Goal: Information Seeking & Learning: Learn about a topic

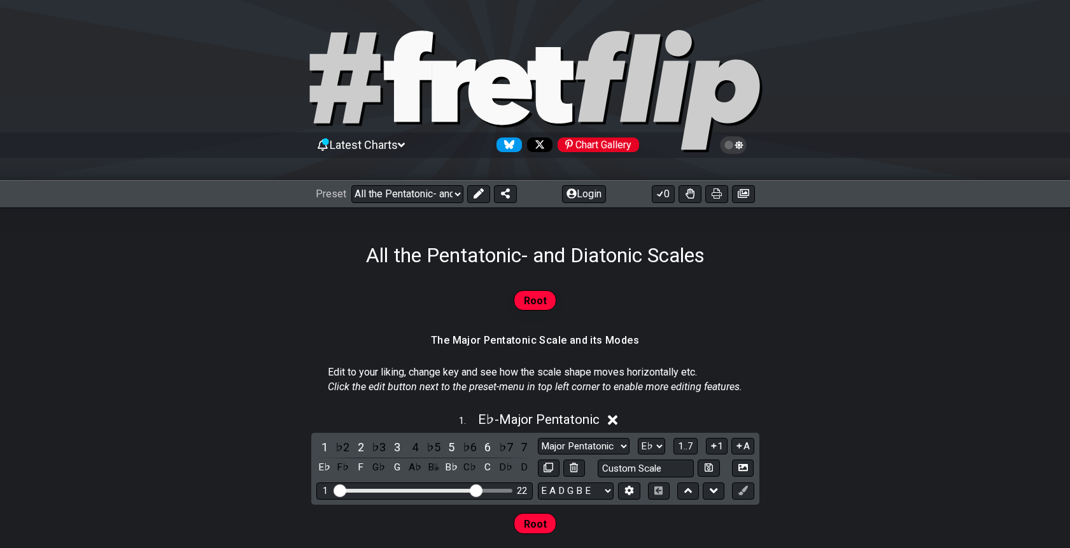
select select "/023927597434"
select select "Eb"
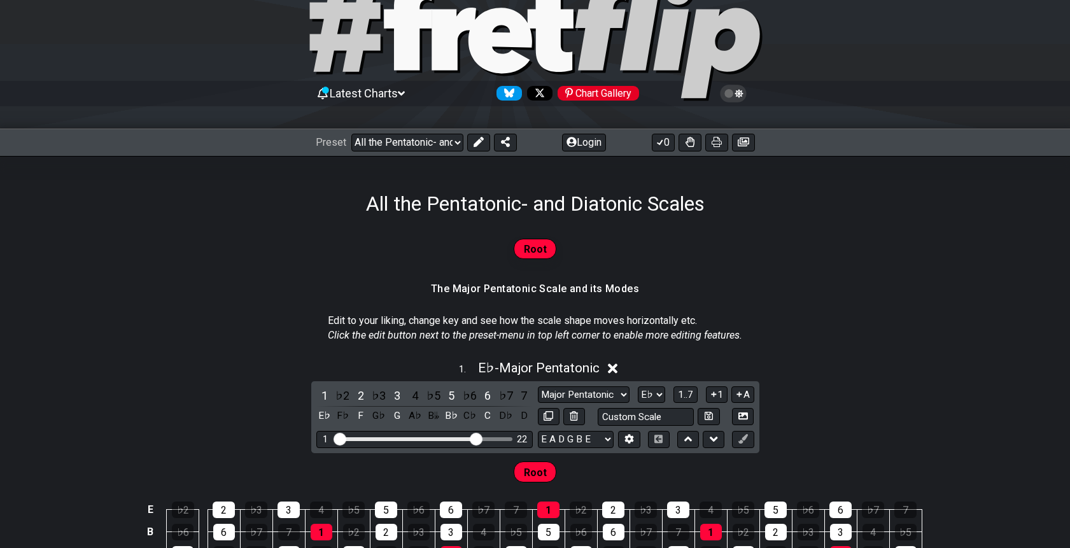
scroll to position [52, 0]
click at [423, 151] on div "Preset Welcome to #fretflip! All the Pentatonic- and Diatonic Scales Custom Pre…" at bounding box center [535, 142] width 1070 height 28
click at [427, 143] on select "Welcome to #fretflip! All the Pentatonic- and Diatonic Scales Custom Preset Min…" at bounding box center [407, 142] width 112 height 18
click at [351, 133] on select "Welcome to #fretflip! All the Pentatonic- and Diatonic Scales Custom Preset Min…" at bounding box center [407, 142] width 112 height 18
select select "/minor-pentatonic"
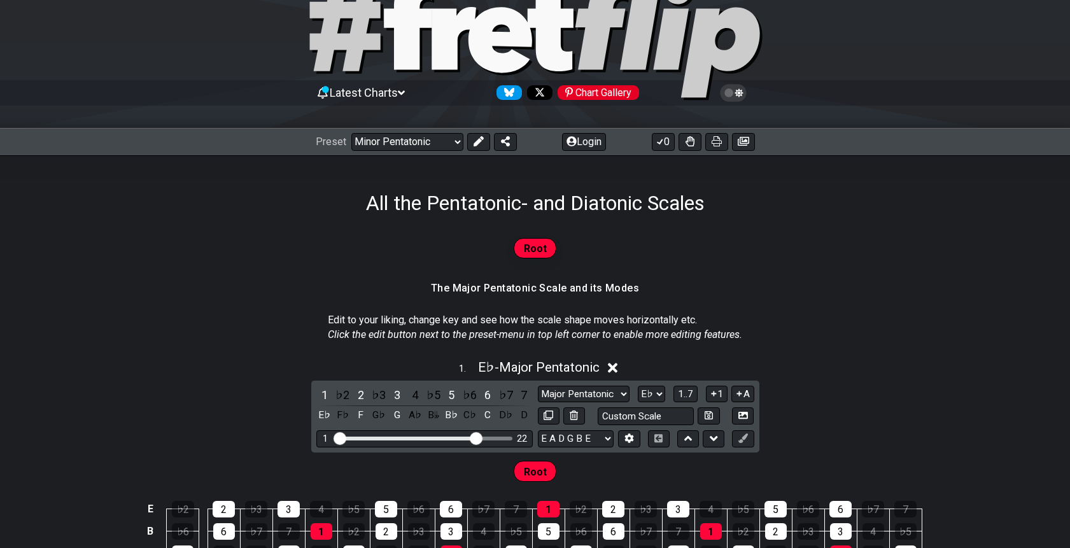
select select "C"
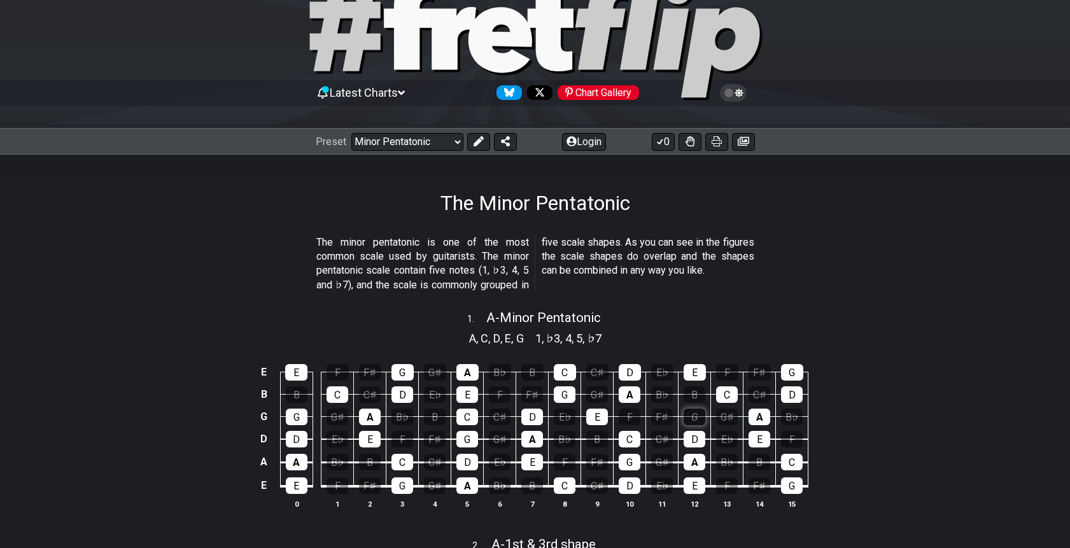
click at [696, 414] on div "G" at bounding box center [694, 416] width 22 height 17
click at [696, 420] on div "G" at bounding box center [694, 416] width 22 height 17
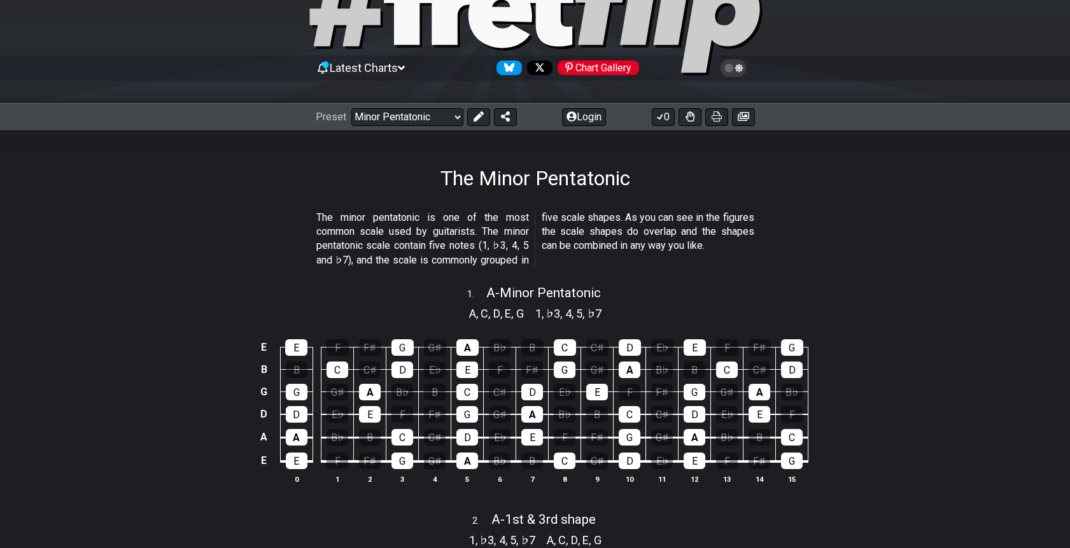
scroll to position [71, 0]
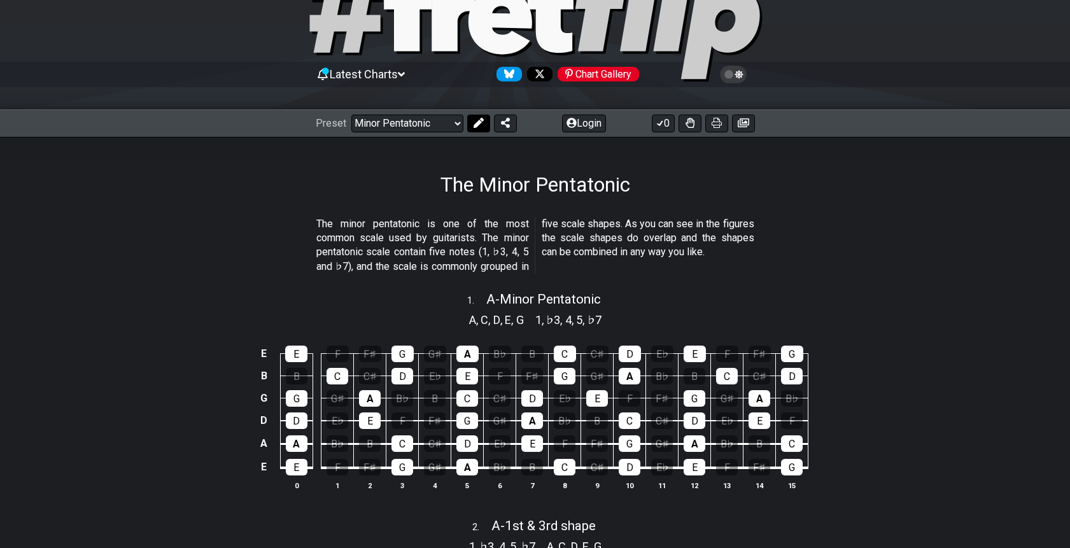
click at [477, 130] on button at bounding box center [478, 124] width 23 height 18
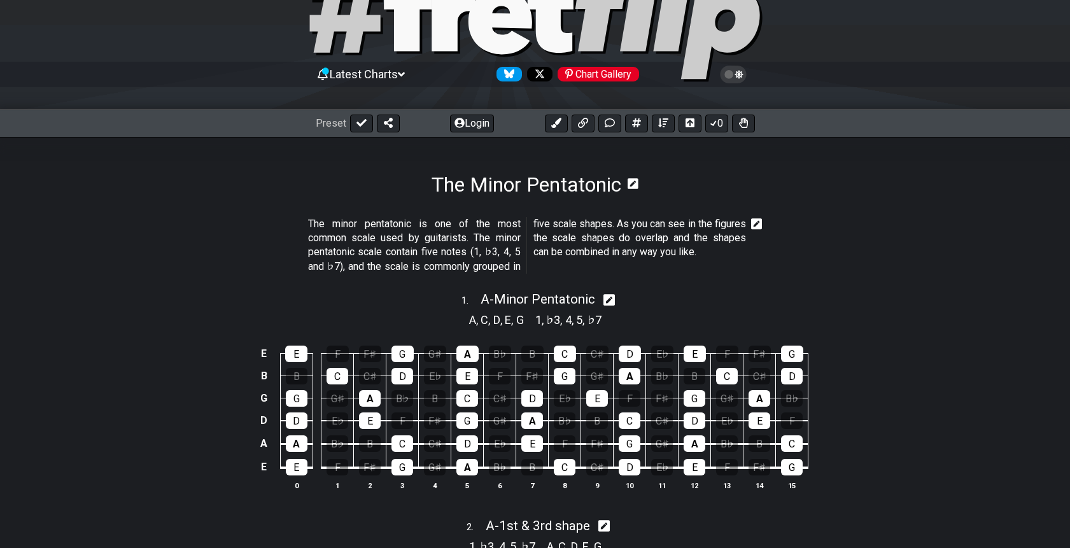
click at [610, 300] on icon at bounding box center [609, 299] width 12 height 13
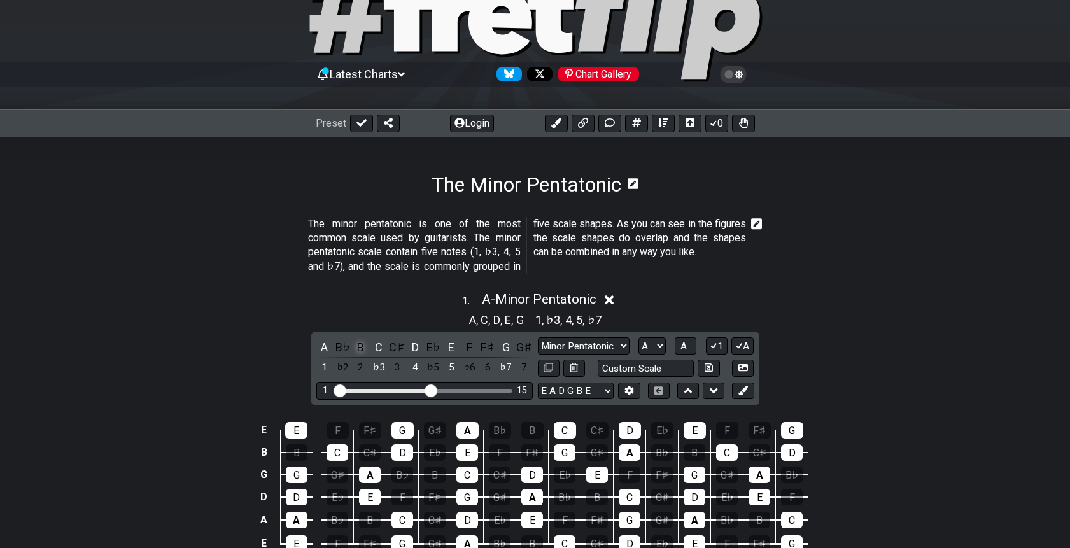
click at [359, 347] on div "B" at bounding box center [360, 346] width 17 height 17
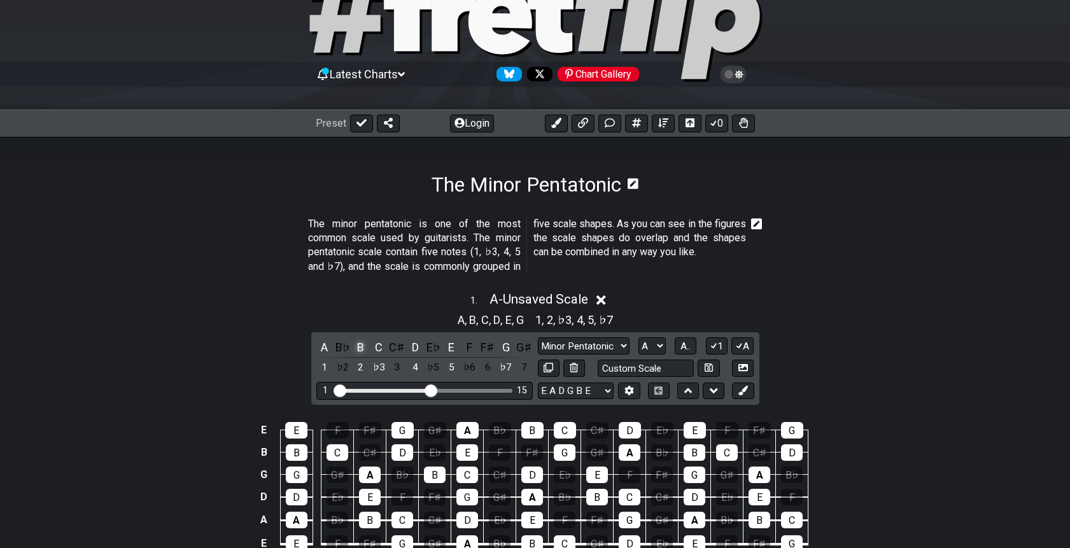
click at [359, 347] on div "B" at bounding box center [360, 346] width 17 height 17
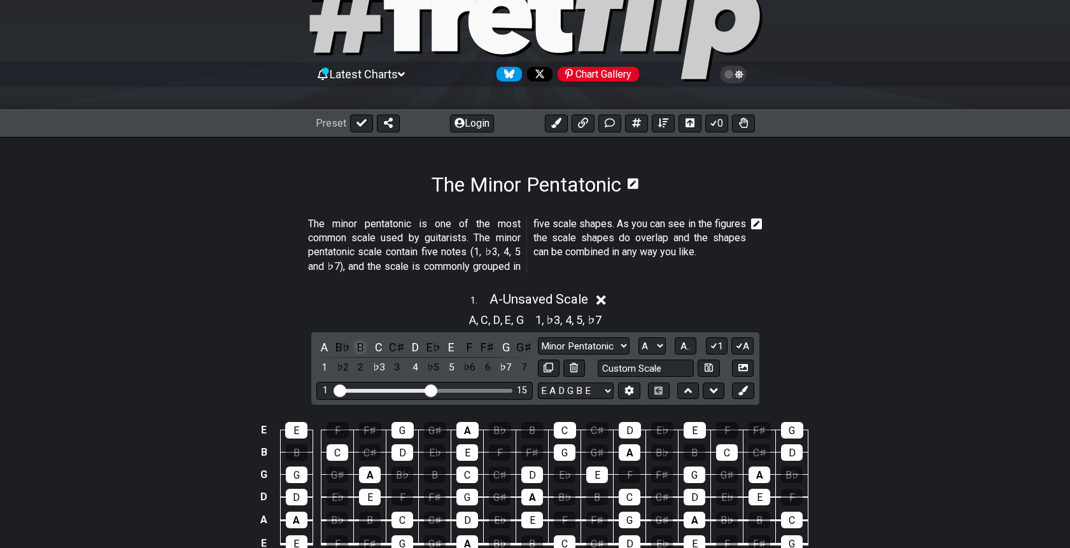
click at [359, 347] on div "B" at bounding box center [360, 346] width 17 height 17
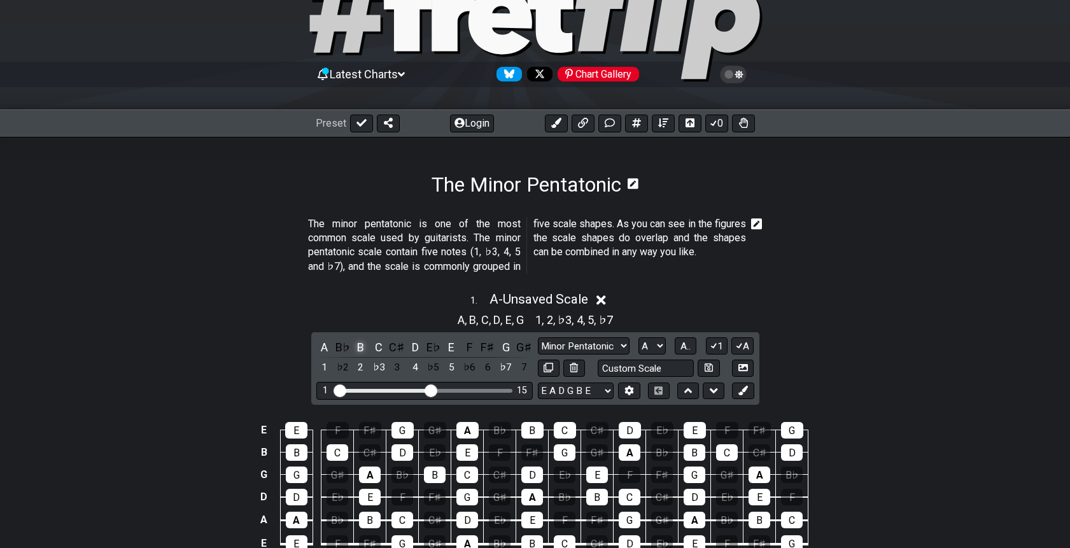
click at [359, 347] on div "B" at bounding box center [360, 346] width 17 height 17
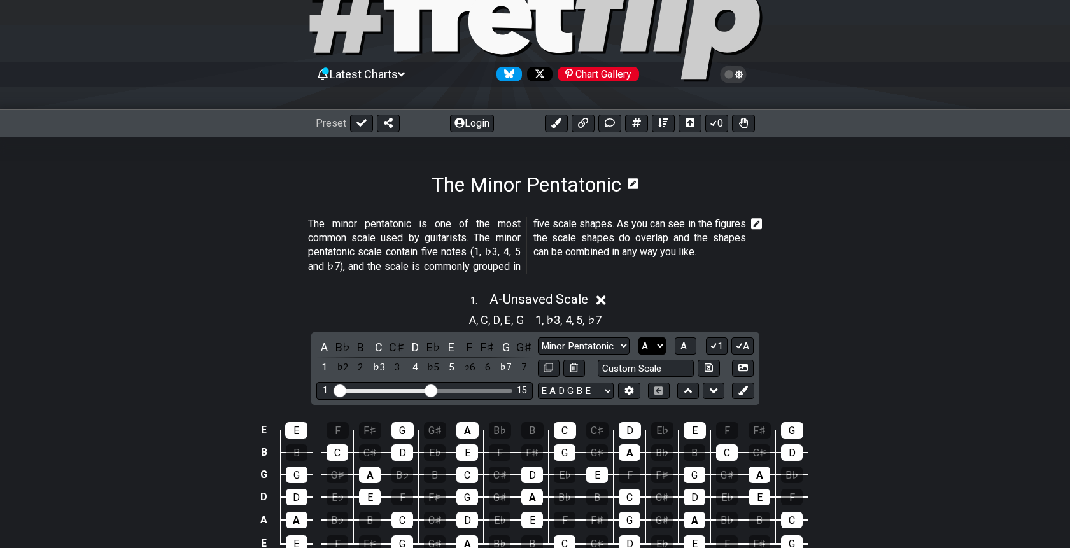
click at [654, 346] on select "A♭ A A♯ B♭ B C C♯ D♭ D D♯ E♭ E F F♯ G♭ G G♯" at bounding box center [651, 345] width 27 height 17
select select "B"
click at [638, 337] on select "A♭ A A♯ B♭ B C C♯ D♭ D D♯ E♭ E F F♯ G♭ G G♯" at bounding box center [651, 345] width 27 height 17
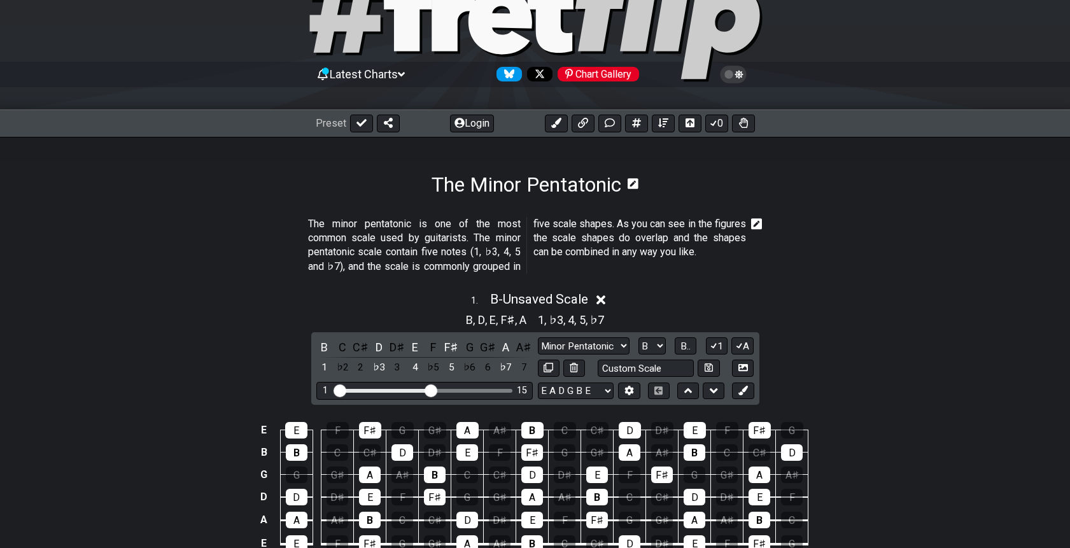
click at [868, 339] on div "1 . B - Unsaved Scale B , D , E , F♯ , A 1 , ♭3 , 4 , 5 , ♭7 B C C♯ D D♯ E F F♯…" at bounding box center [535, 434] width 1070 height 300
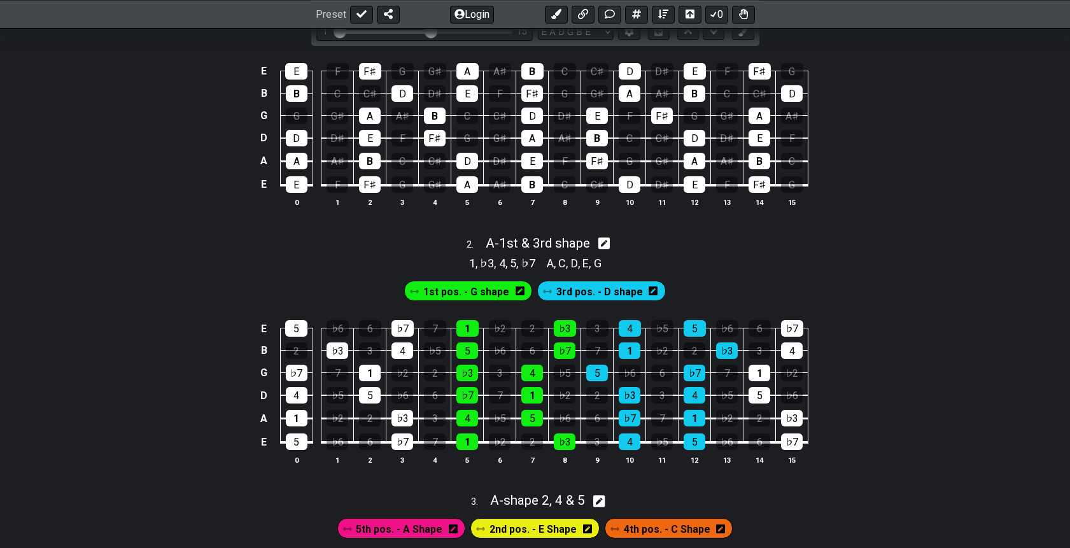
scroll to position [429, 0]
click at [651, 294] on icon at bounding box center [652, 291] width 9 height 9
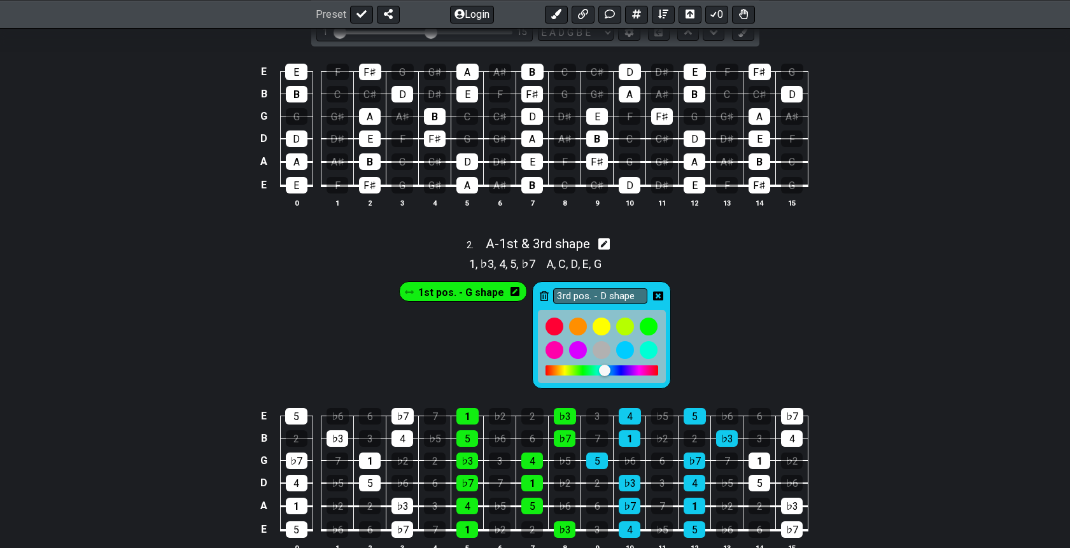
click at [722, 283] on div "1st pos. - G shape 3rd pos. - D shape" at bounding box center [535, 331] width 1070 height 119
click at [647, 351] on div at bounding box center [649, 350] width 22 height 22
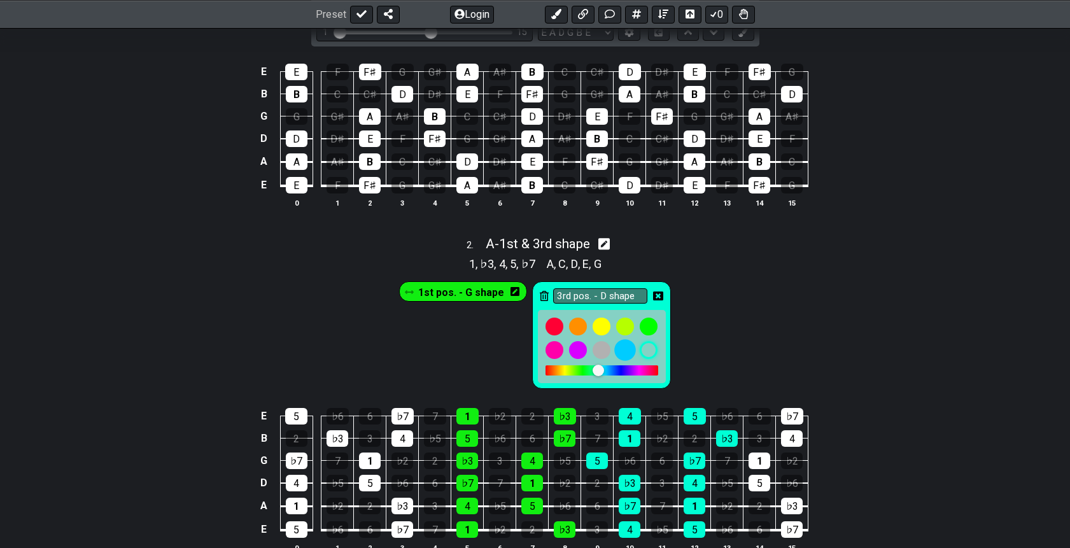
click at [626, 351] on div at bounding box center [625, 350] width 22 height 22
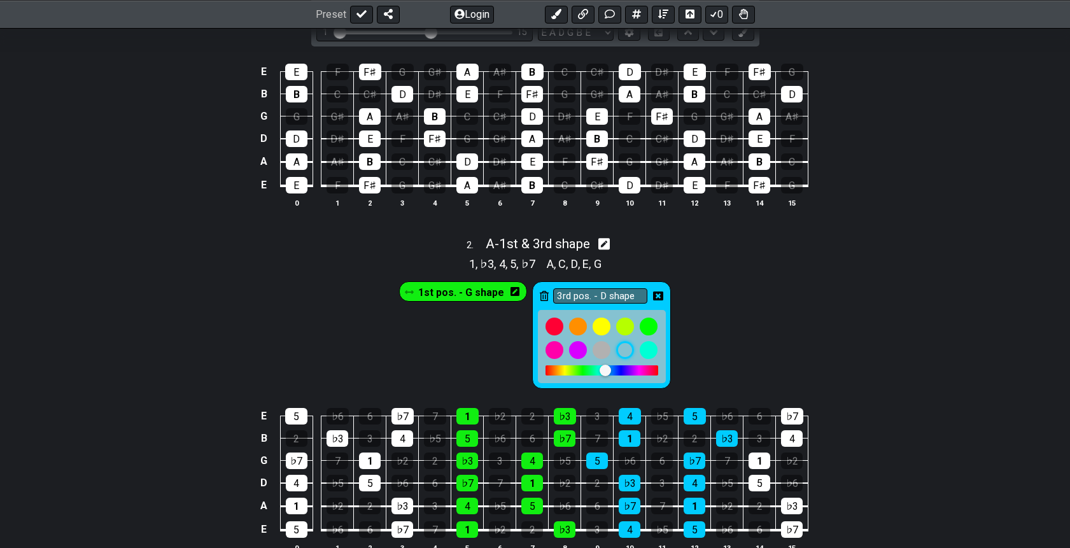
click at [657, 293] on icon at bounding box center [658, 296] width 10 height 10
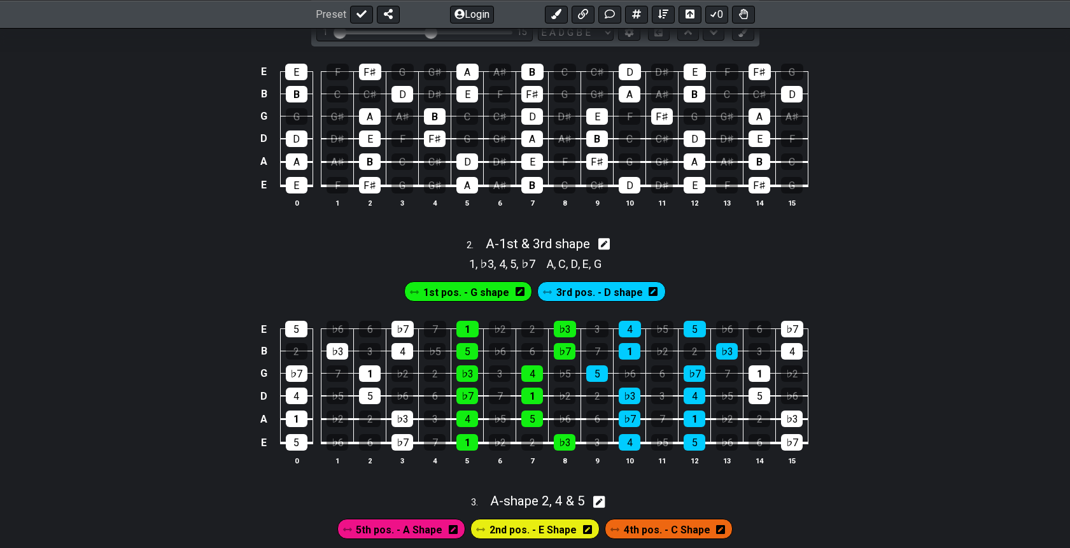
click at [835, 305] on div "E 5 ♭6 6 ♭7 7 1 ♭2 2 ♭3 3 4 ♭5 5 ♭6 6 ♭7 B 2 ♭3 3 4 ♭5 5 ♭6 6 ♭7 7 1 ♭2 2 ♭3 3 …" at bounding box center [535, 393] width 1070 height 179
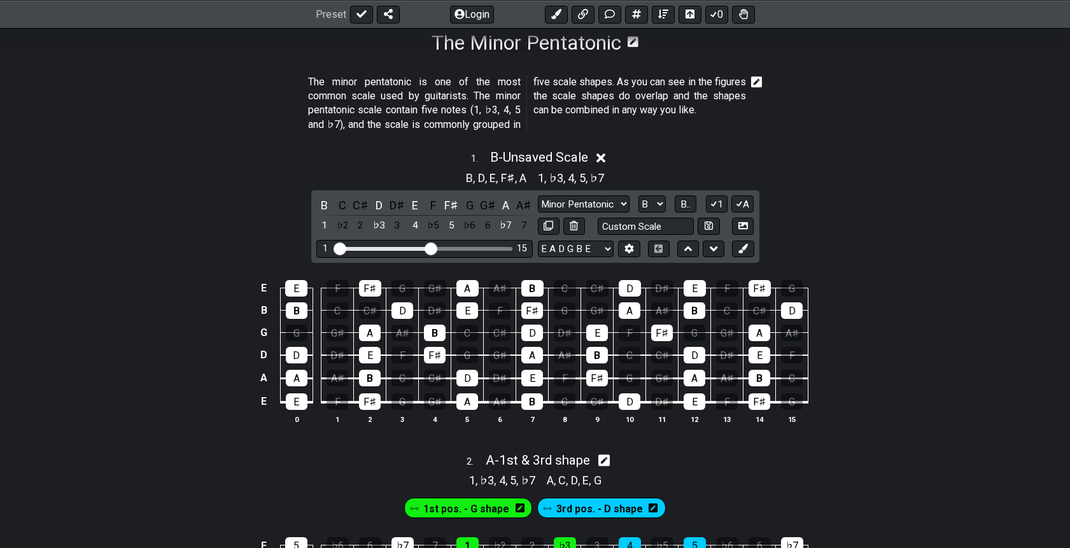
scroll to position [211, 0]
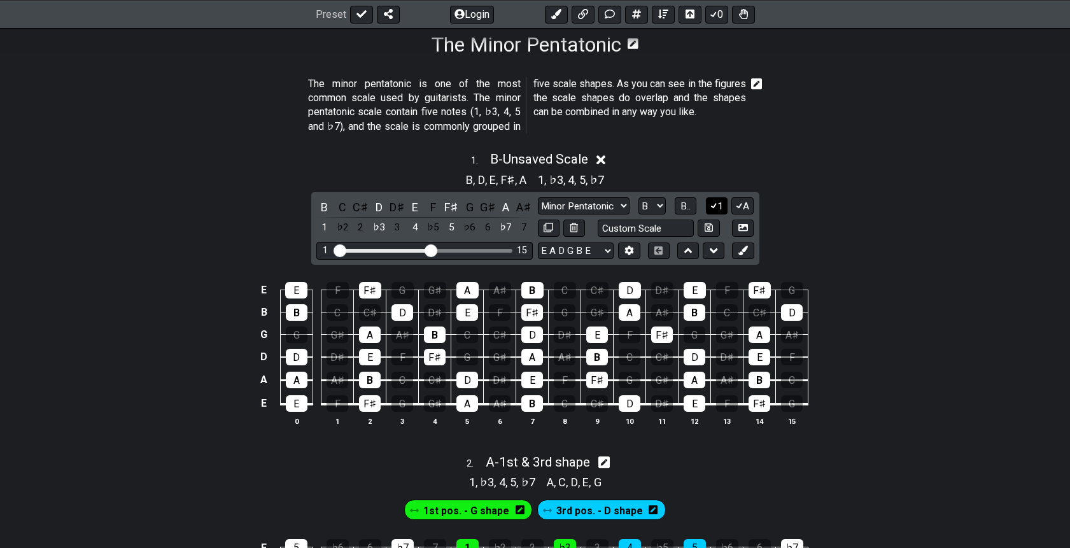
click at [715, 207] on icon at bounding box center [714, 205] width 12 height 10
click at [741, 206] on icon at bounding box center [739, 205] width 12 height 10
click at [747, 228] on icon at bounding box center [743, 227] width 10 height 7
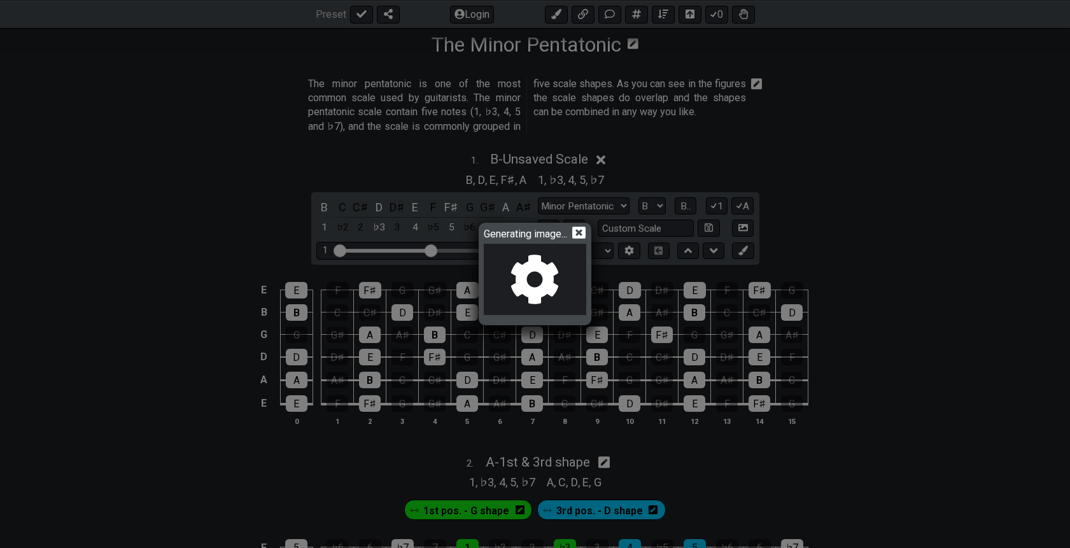
click at [585, 232] on icon at bounding box center [578, 233] width 13 height 12
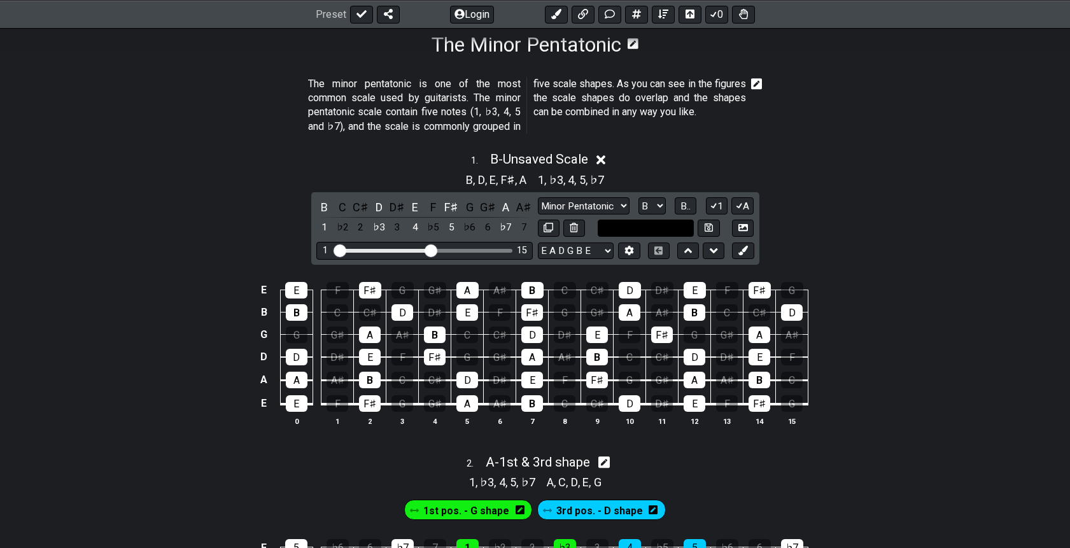
click at [628, 230] on input "text" at bounding box center [645, 228] width 97 height 17
type input "Custom Scale"
click at [592, 227] on div "Custom Scale" at bounding box center [646, 228] width 216 height 17
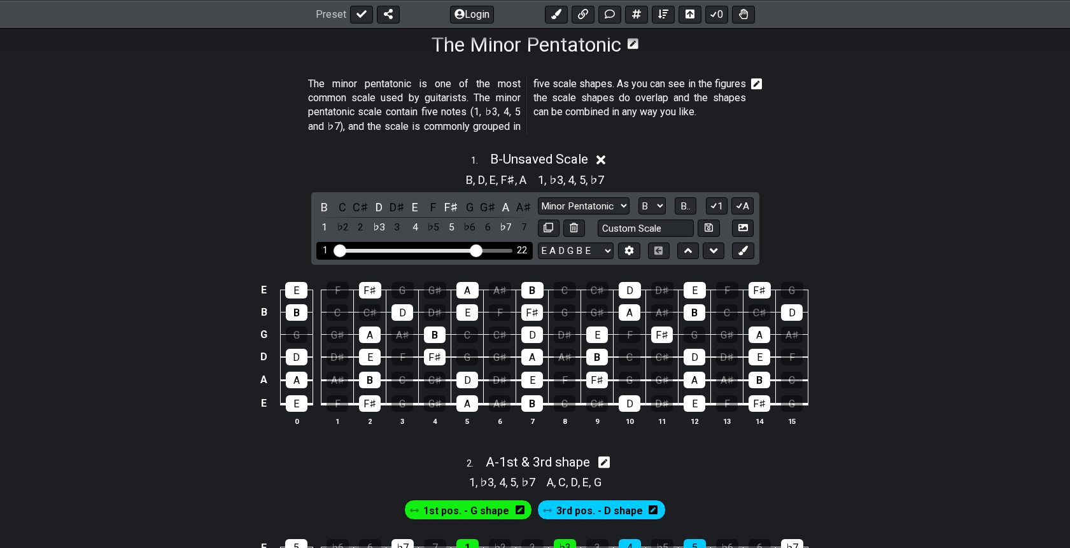
drag, startPoint x: 433, startPoint y: 250, endPoint x: 478, endPoint y: 252, distance: 45.2
click at [478, 249] on input "Visible fret range" at bounding box center [424, 249] width 181 height 0
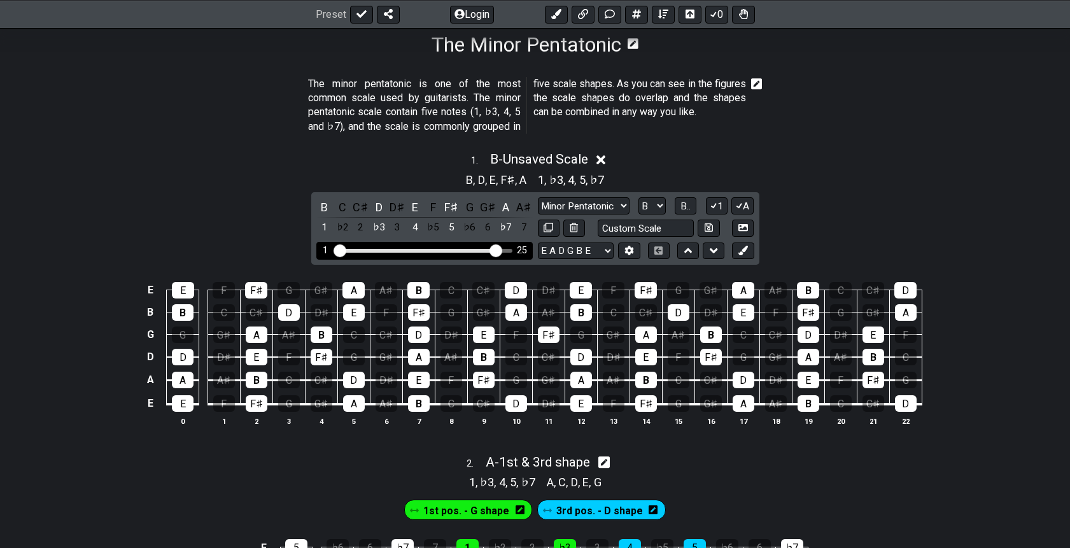
drag, startPoint x: 478, startPoint y: 252, endPoint x: 498, endPoint y: 253, distance: 20.4
click at [498, 249] on input "Visible fret range" at bounding box center [424, 249] width 181 height 0
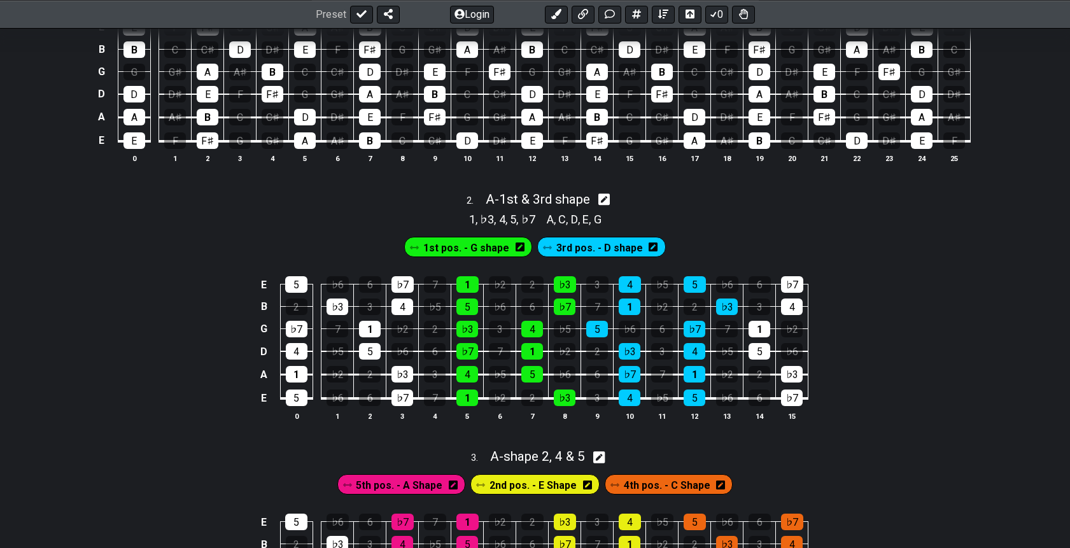
scroll to position [471, 0]
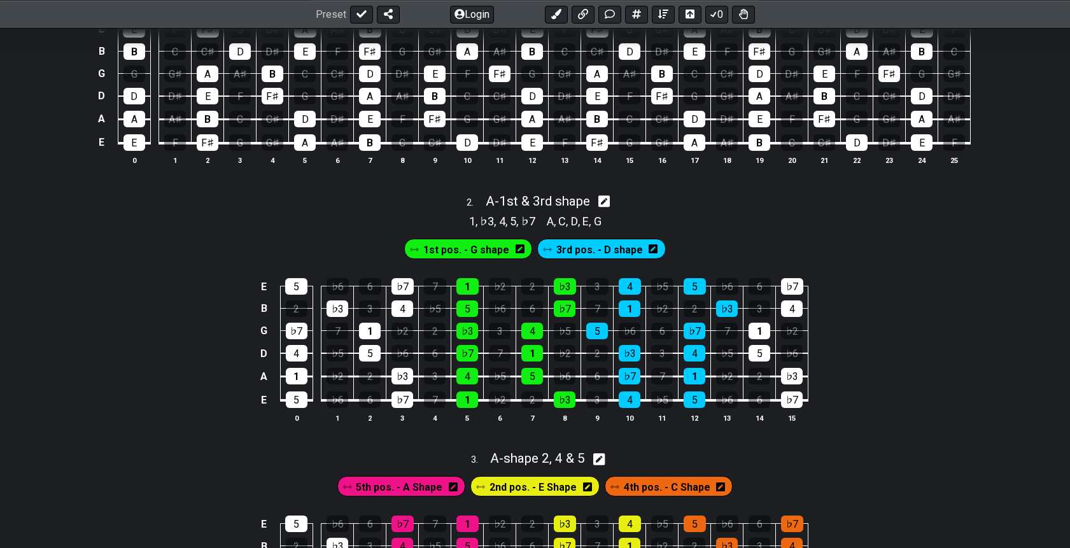
click at [606, 199] on icon at bounding box center [604, 201] width 12 height 12
select select "A"
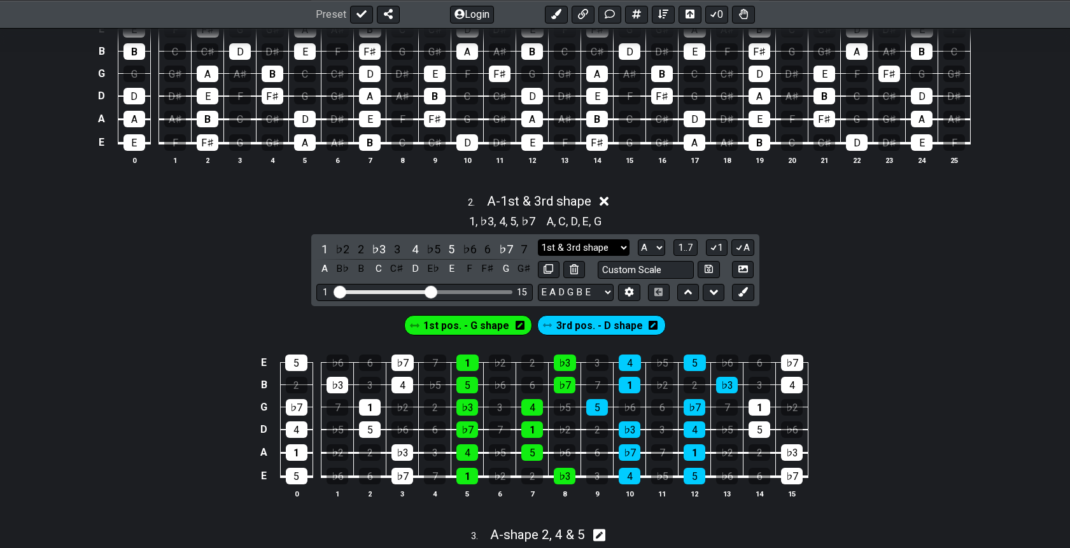
click at [597, 246] on select "1st & 3rd shape 1st & 3rd shape Minor Pentatonic Major Pentatonic Minor Blues M…" at bounding box center [584, 247] width 92 height 17
select select "Minor Pentatonic"
click at [538, 239] on select "1st & 3rd shape 1st & 3rd shape Minor Pentatonic Major Pentatonic Minor Blues M…" at bounding box center [584, 247] width 92 height 17
drag, startPoint x: 431, startPoint y: 287, endPoint x: 476, endPoint y: 286, distance: 44.5
click at [476, 291] on input "Visible fret range" at bounding box center [424, 291] width 181 height 0
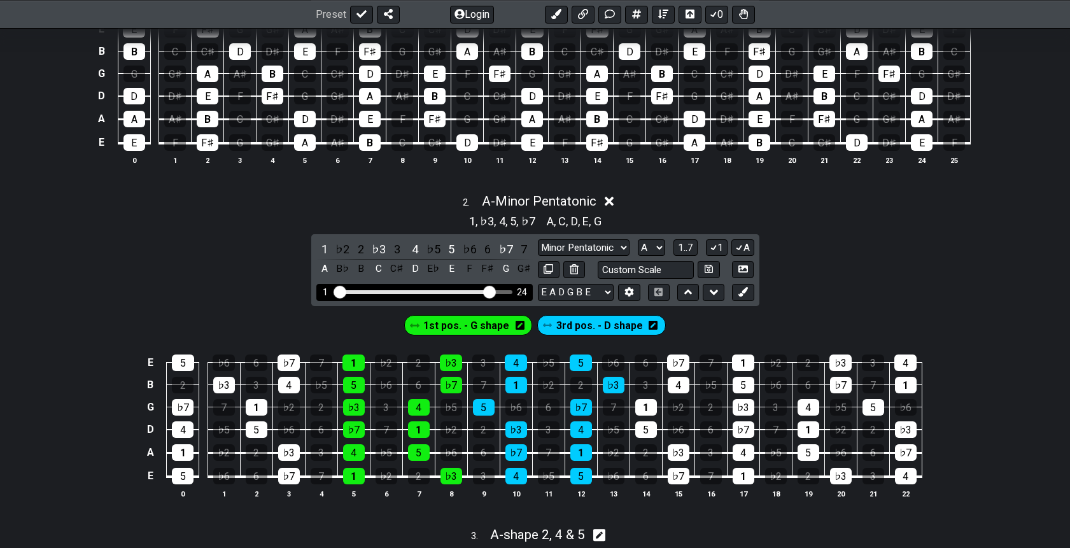
drag, startPoint x: 476, startPoint y: 288, endPoint x: 488, endPoint y: 289, distance: 12.1
click at [488, 291] on input "Visible fret range" at bounding box center [424, 291] width 181 height 0
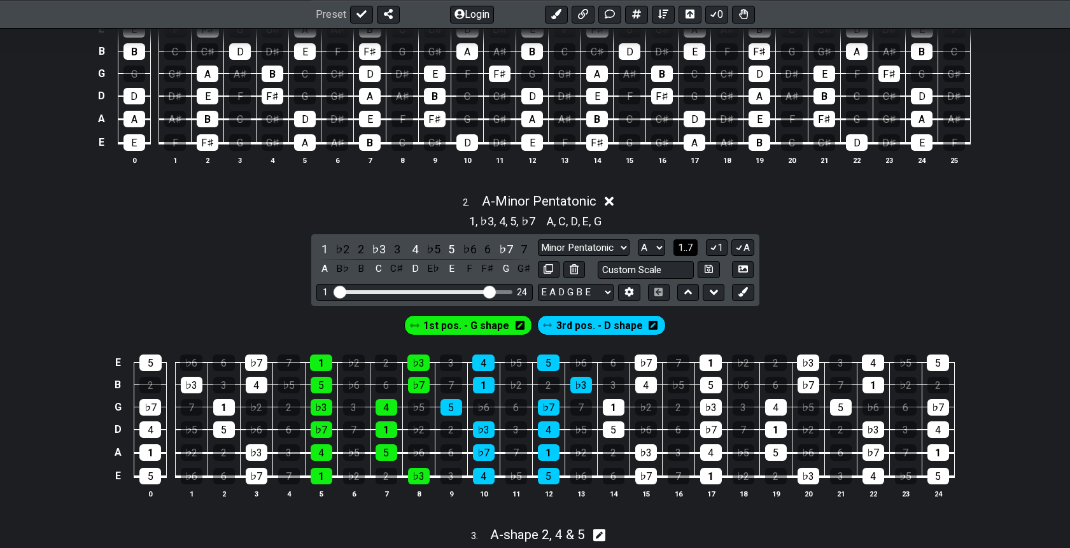
click at [683, 242] on span "1..7" at bounding box center [685, 247] width 15 height 11
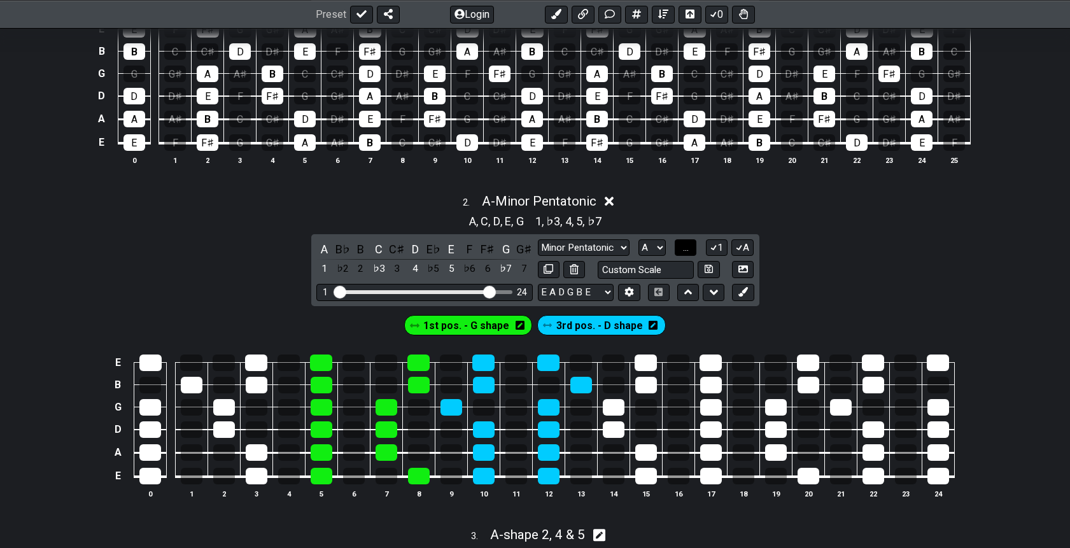
click at [683, 242] on span "..." at bounding box center [686, 247] width 6 height 11
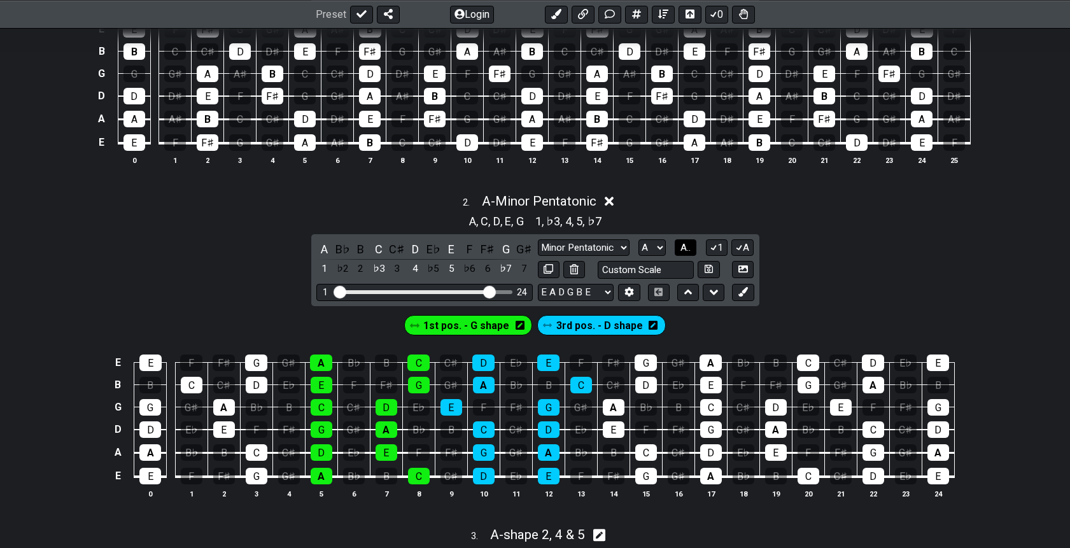
click at [683, 242] on span "A.." at bounding box center [685, 247] width 10 height 11
click at [683, 242] on span "1..7" at bounding box center [685, 247] width 15 height 11
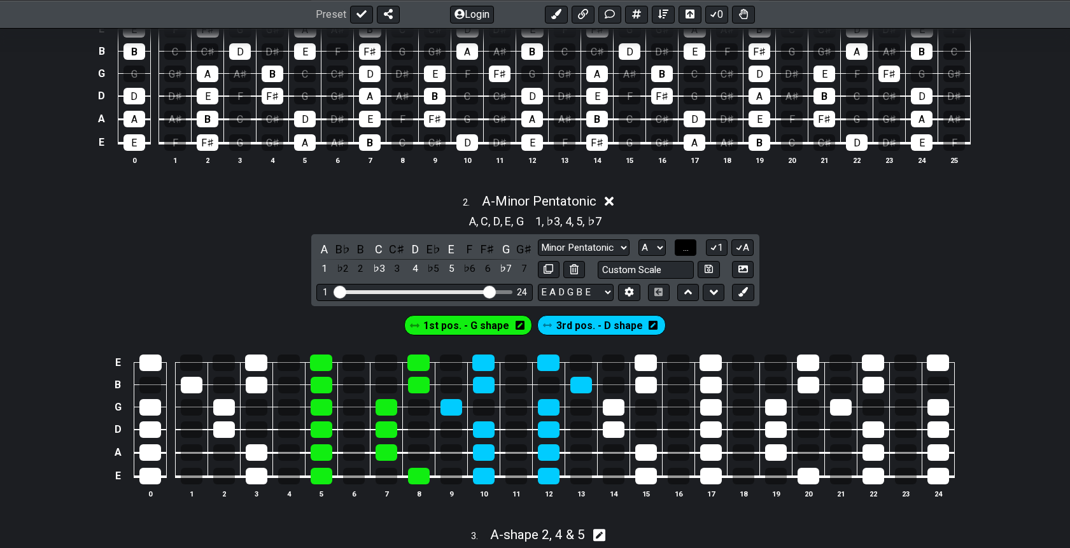
click at [685, 244] on span "..." at bounding box center [686, 247] width 6 height 11
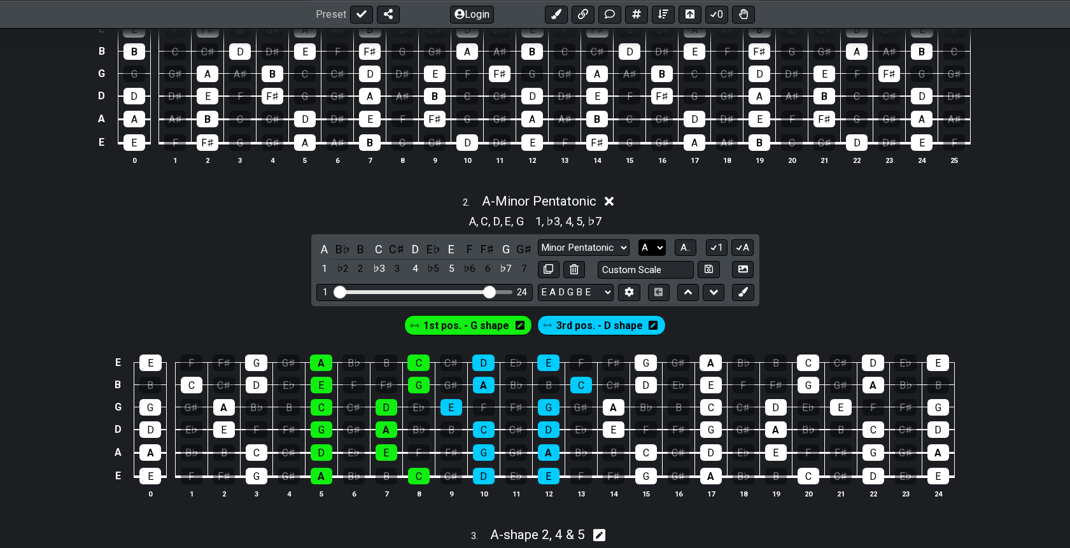
click at [655, 247] on select "A♭ A A♯ B♭ B C C♯ D♭ D D♯ E♭ E F F♯ G♭ G G♯" at bounding box center [651, 247] width 27 height 17
click at [713, 292] on icon at bounding box center [713, 292] width 8 height 5
select select "Minor Pentatonic"
select select "A"
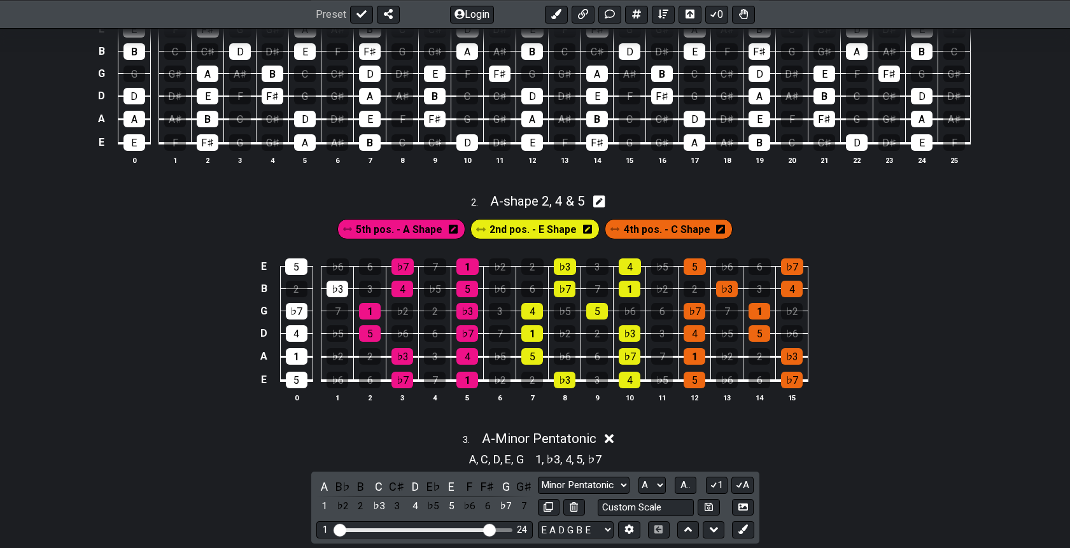
click at [713, 292] on td "7" at bounding box center [727, 299] width 32 height 22
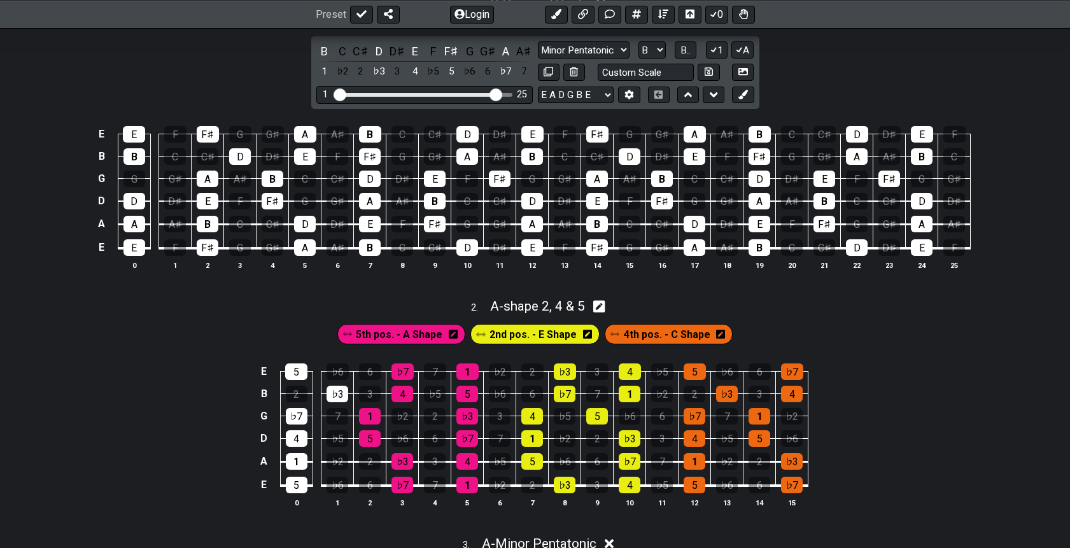
scroll to position [369, 0]
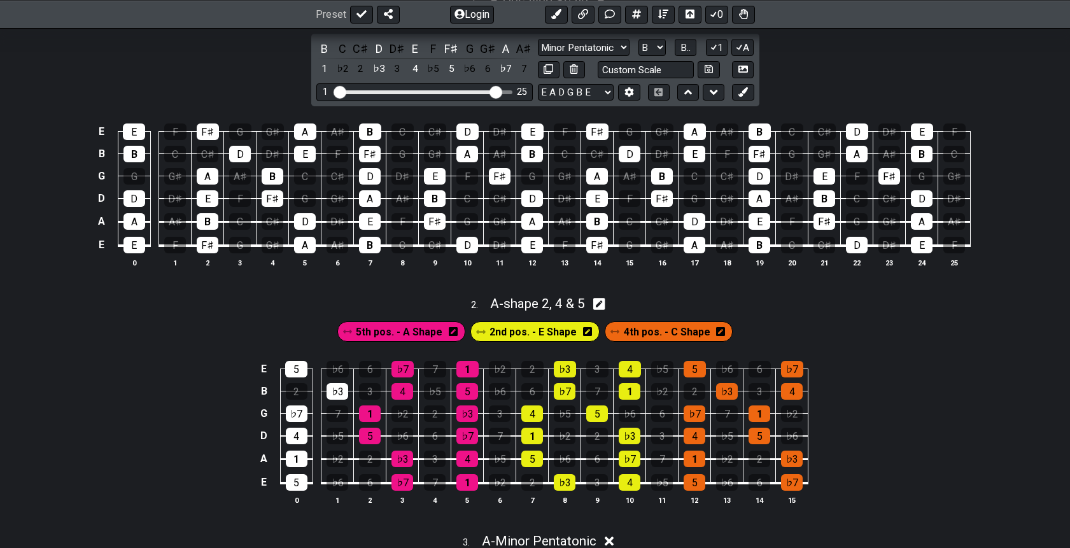
click at [604, 306] on icon at bounding box center [599, 304] width 12 height 12
select select "A"
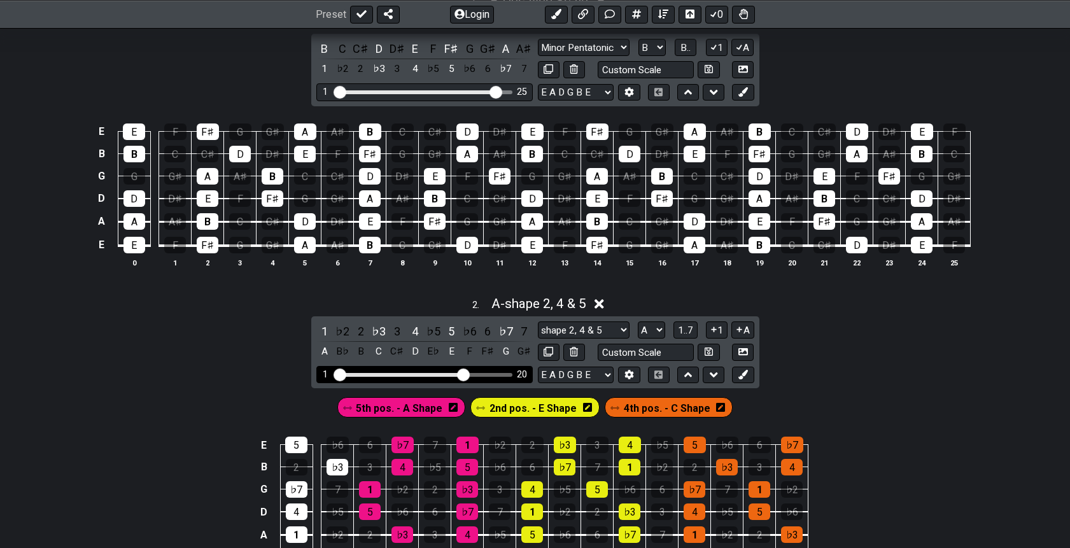
drag, startPoint x: 429, startPoint y: 375, endPoint x: 462, endPoint y: 375, distance: 32.4
click at [462, 373] on input "Visible fret range" at bounding box center [424, 373] width 181 height 0
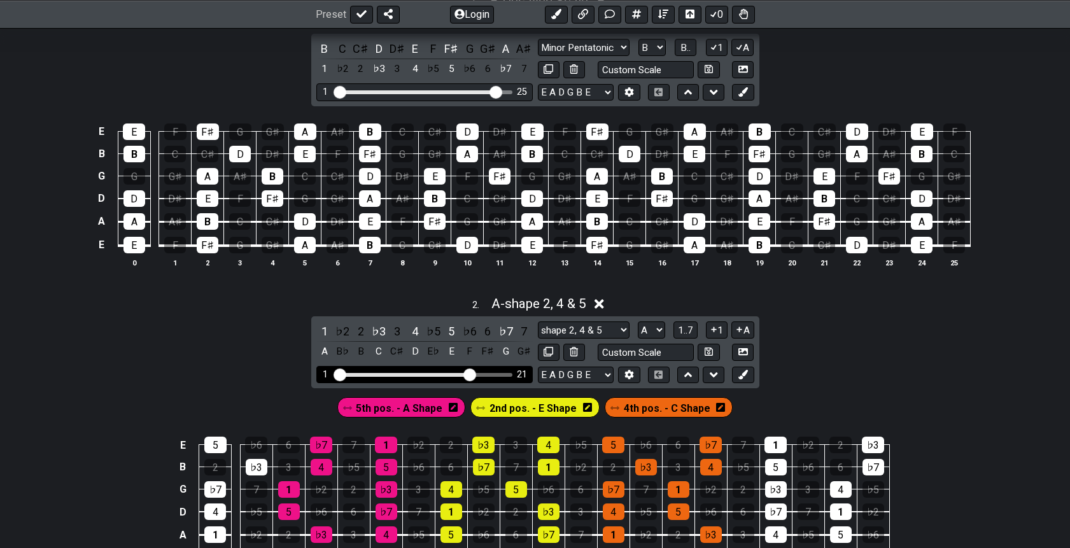
drag, startPoint x: 462, startPoint y: 375, endPoint x: 470, endPoint y: 375, distance: 7.6
click at [470, 373] on input "Visible fret range" at bounding box center [424, 373] width 181 height 0
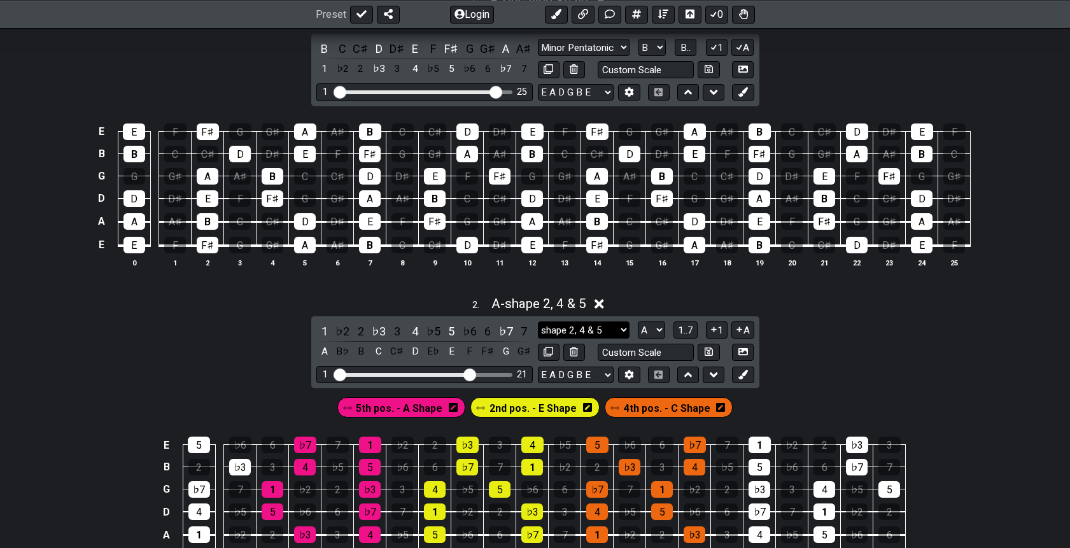
click at [616, 323] on select "shape 2, 4 & 5 shape 2, 4 & 5 Minor Pentatonic Major Pentatonic Minor Blues Maj…" at bounding box center [584, 329] width 92 height 17
click at [538, 321] on select "shape 2, 4 & 5 shape 2, 4 & 5 Minor Pentatonic Major Pentatonic Minor Blues Maj…" at bounding box center [584, 329] width 92 height 17
click at [592, 332] on select "shape 2, 4 & 5 shape 2, 4 & 5 Minor Pentatonic Major Pentatonic Minor Blues Maj…" at bounding box center [584, 329] width 92 height 17
select select "Major Pentatonic"
click at [538, 321] on select "shape 2, 4 & 5 shape 2, 4 & 5 Minor Pentatonic Major Pentatonic Minor Blues Maj…" at bounding box center [584, 329] width 92 height 17
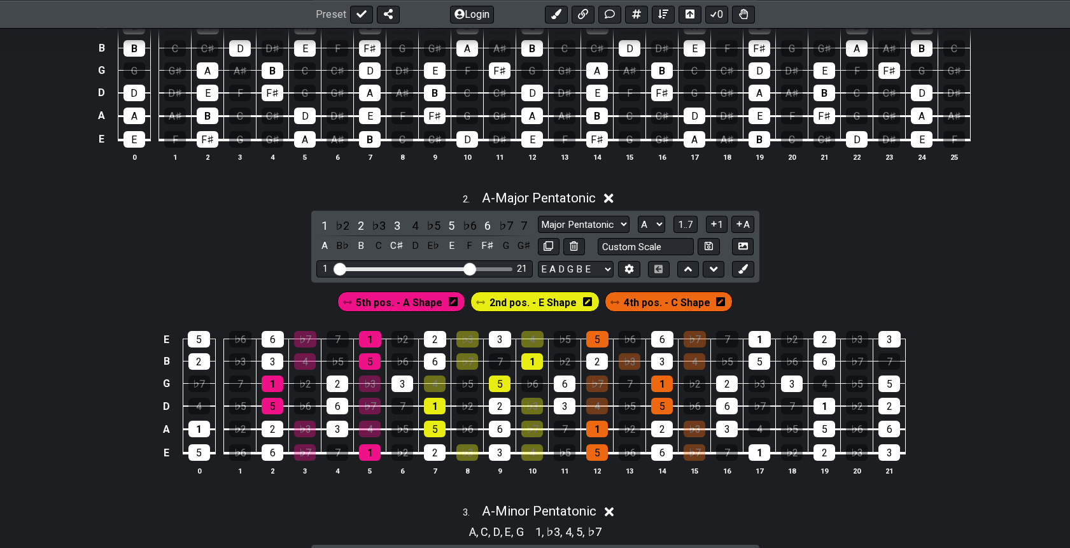
scroll to position [477, 0]
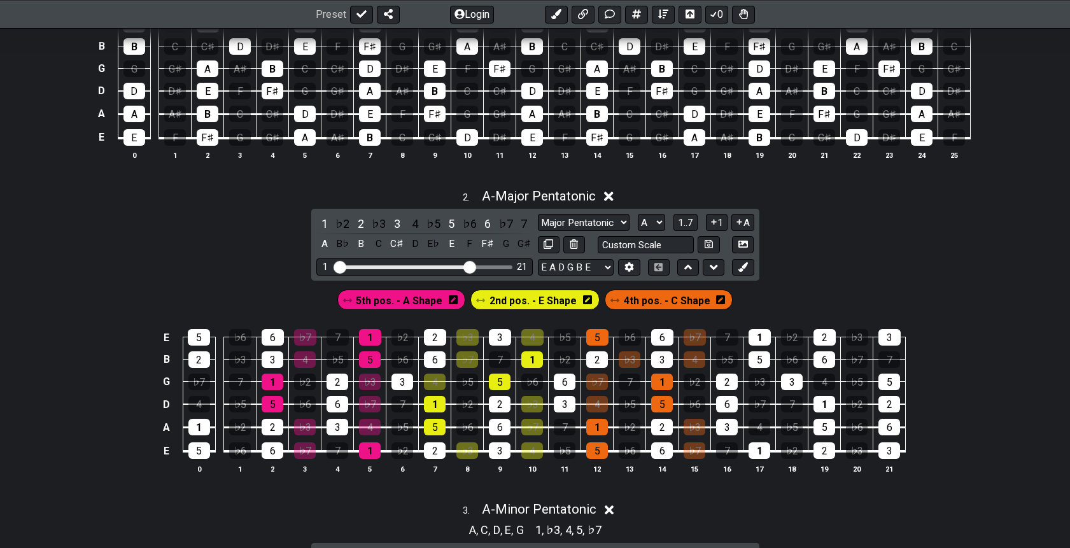
click at [618, 296] on icon at bounding box center [614, 300] width 9 height 9
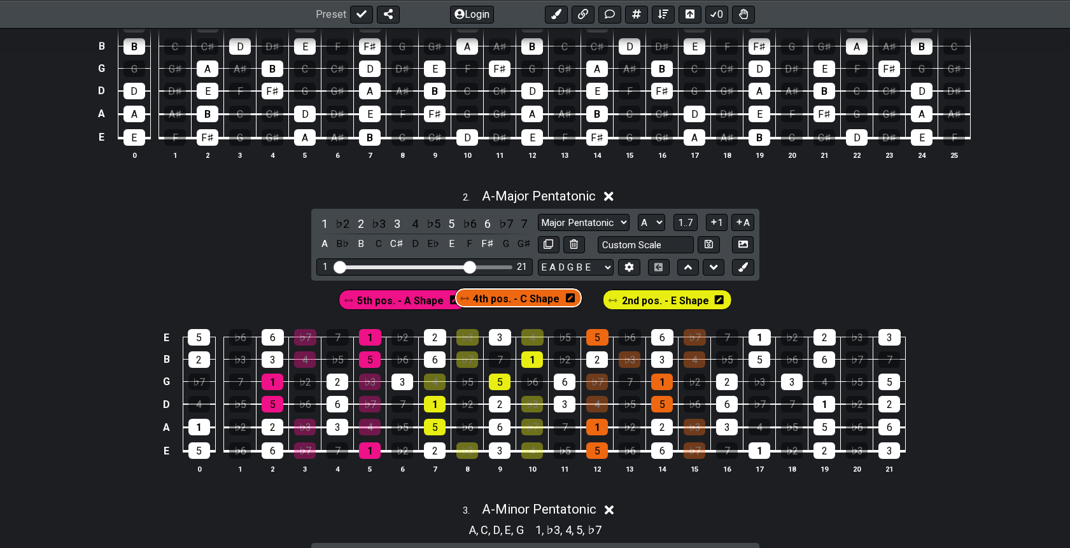
drag, startPoint x: 618, startPoint y: 297, endPoint x: 476, endPoint y: 297, distance: 142.5
click at [476, 297] on div "5th pos. - A Shape 2nd pos. - E Shape 4th pos. - C Shape" at bounding box center [535, 299] width 398 height 25
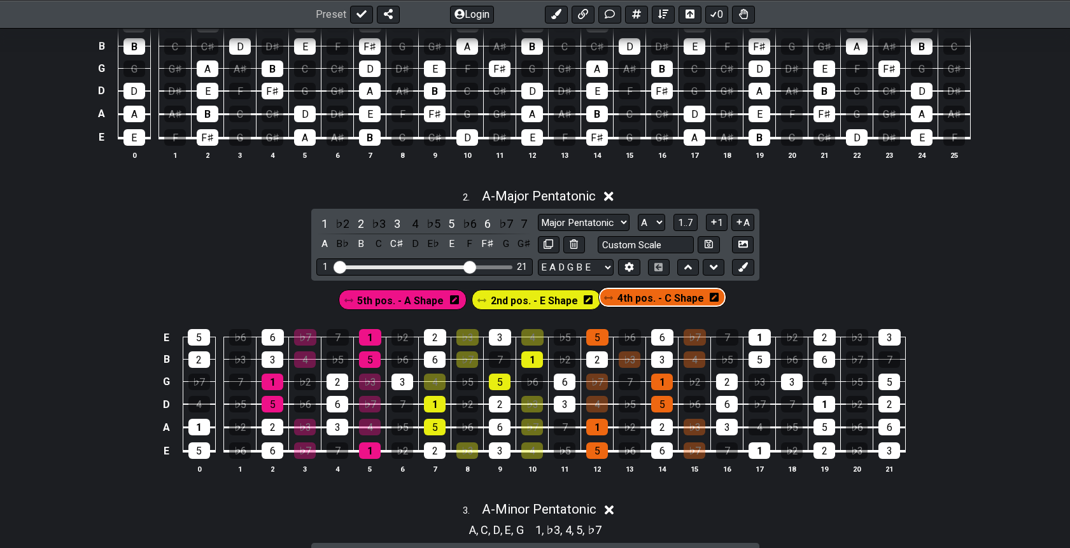
drag, startPoint x: 496, startPoint y: 299, endPoint x: 634, endPoint y: 298, distance: 137.4
click at [634, 298] on div "5th pos. - A Shape 4th pos. - C Shape 2nd pos. - E Shape" at bounding box center [535, 299] width 398 height 25
click at [626, 265] on icon at bounding box center [629, 267] width 9 height 10
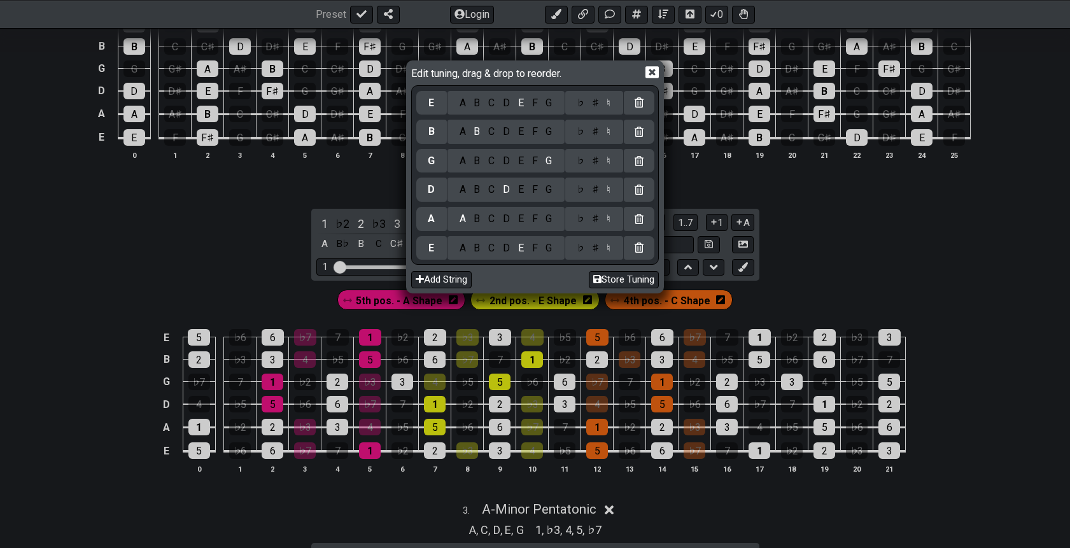
click at [656, 71] on icon at bounding box center [651, 72] width 13 height 13
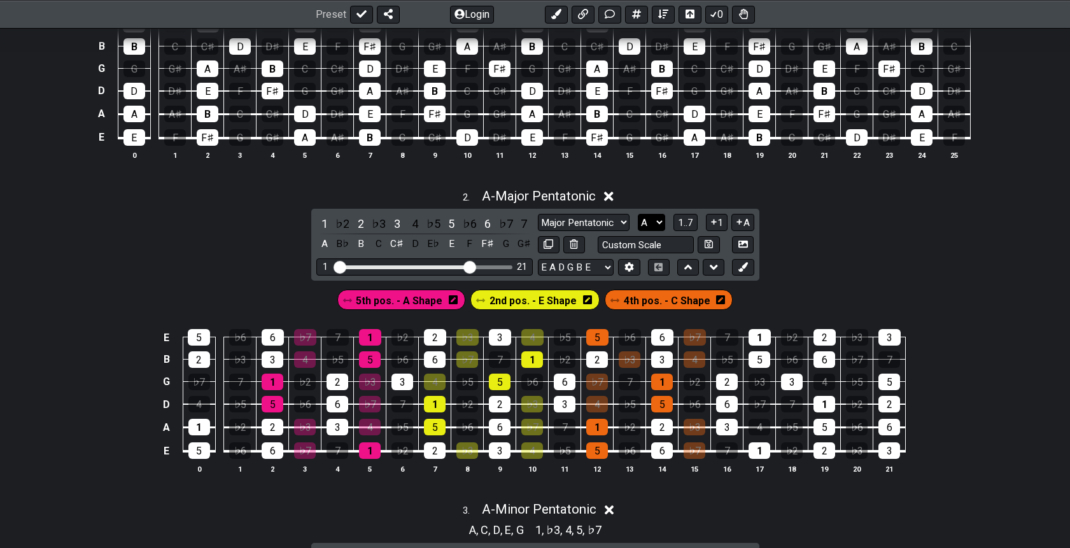
click at [654, 218] on select "A♭ A A♯ B♭ B C C♯ D♭ D D♯ E♭ E F F♯ G♭ G G♯" at bounding box center [651, 222] width 27 height 17
click at [718, 221] on button "1" at bounding box center [717, 222] width 22 height 17
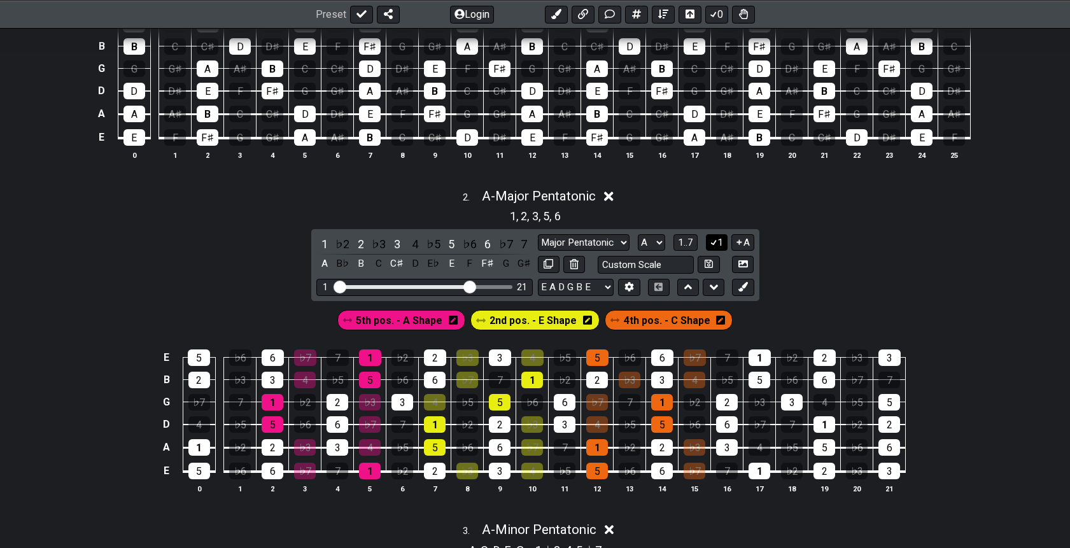
click at [716, 241] on icon at bounding box center [714, 242] width 12 height 10
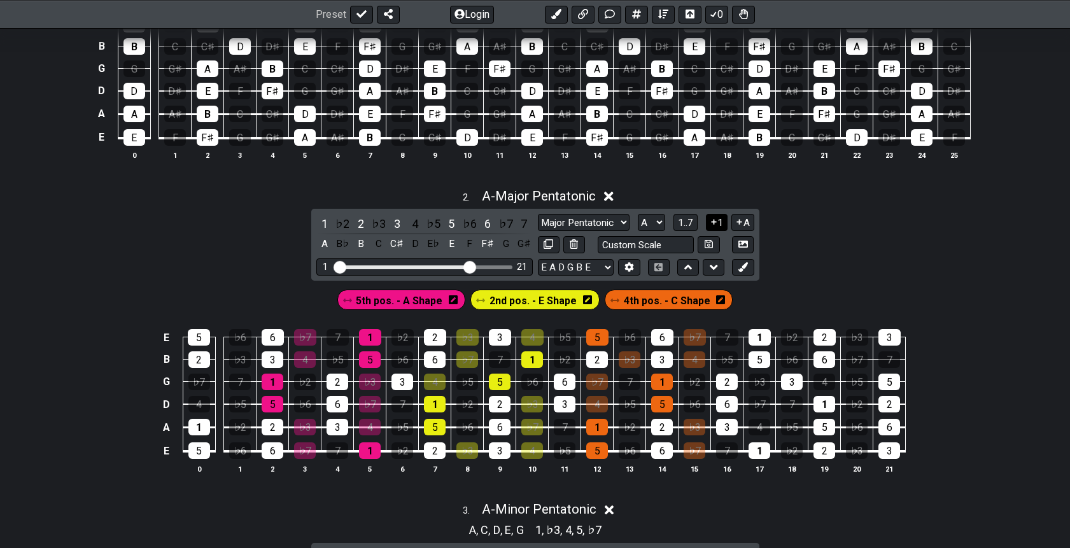
click at [717, 221] on button "1" at bounding box center [717, 222] width 22 height 17
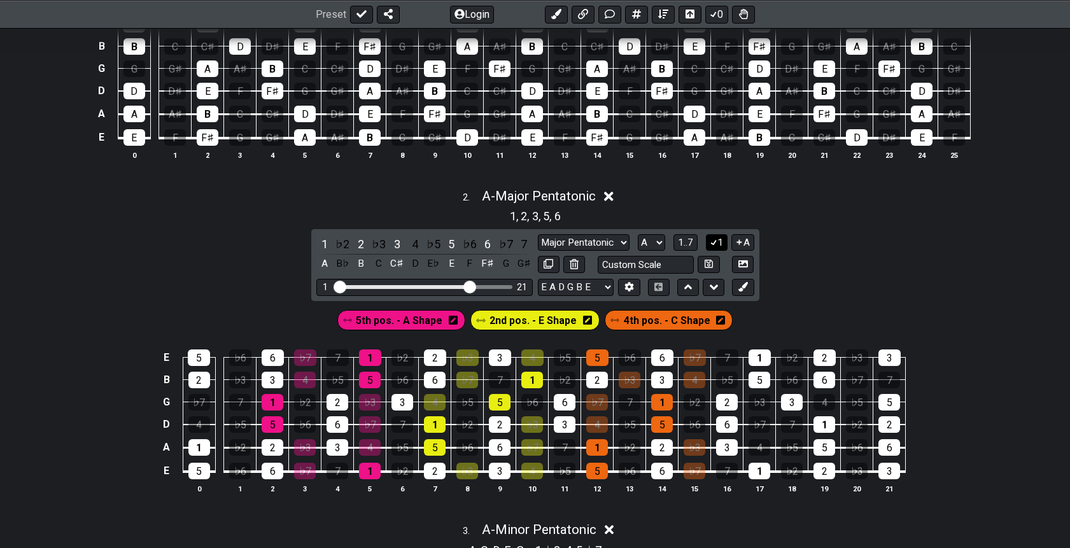
click at [718, 240] on button "1" at bounding box center [717, 242] width 22 height 17
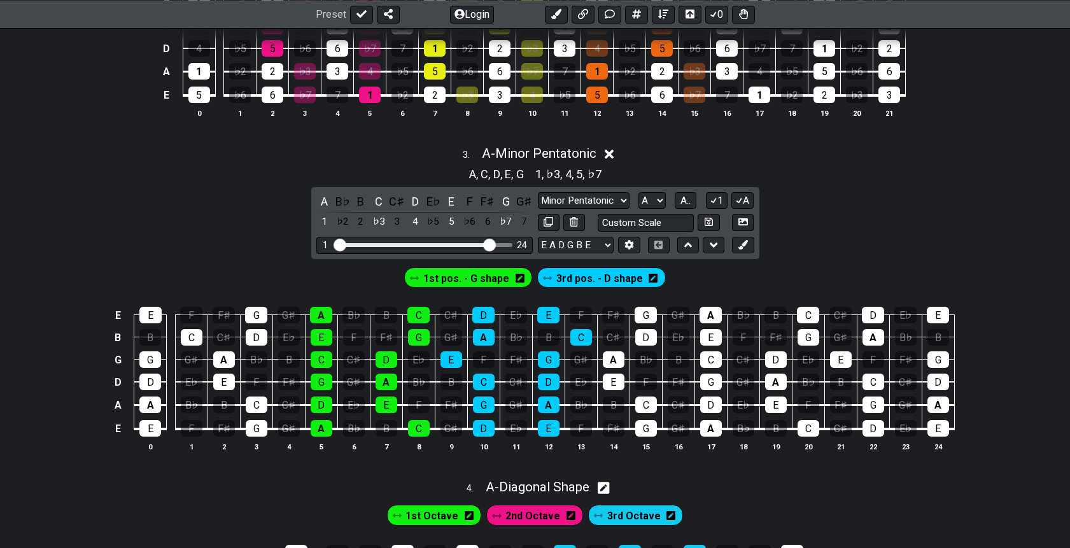
scroll to position [832, 0]
click at [711, 311] on div "A" at bounding box center [710, 315] width 22 height 17
click at [712, 315] on div "A" at bounding box center [710, 315] width 22 height 17
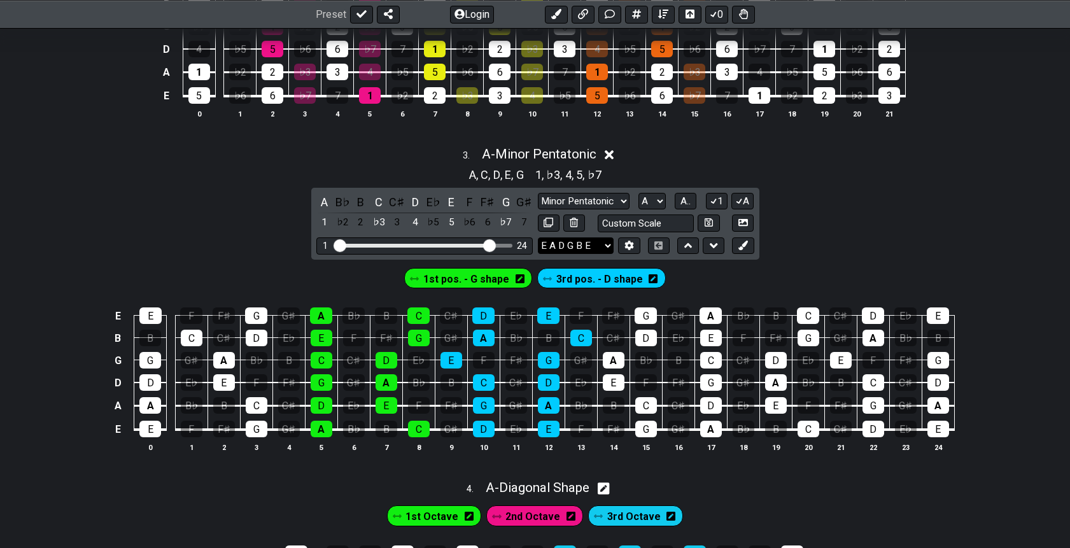
click at [603, 244] on select "E A D G B E E A D G B E E A D G B E B E A D F♯ B A D G C E A D A D G B E E♭ A♭ …" at bounding box center [576, 245] width 76 height 17
click at [741, 242] on icon at bounding box center [743, 246] width 10 height 10
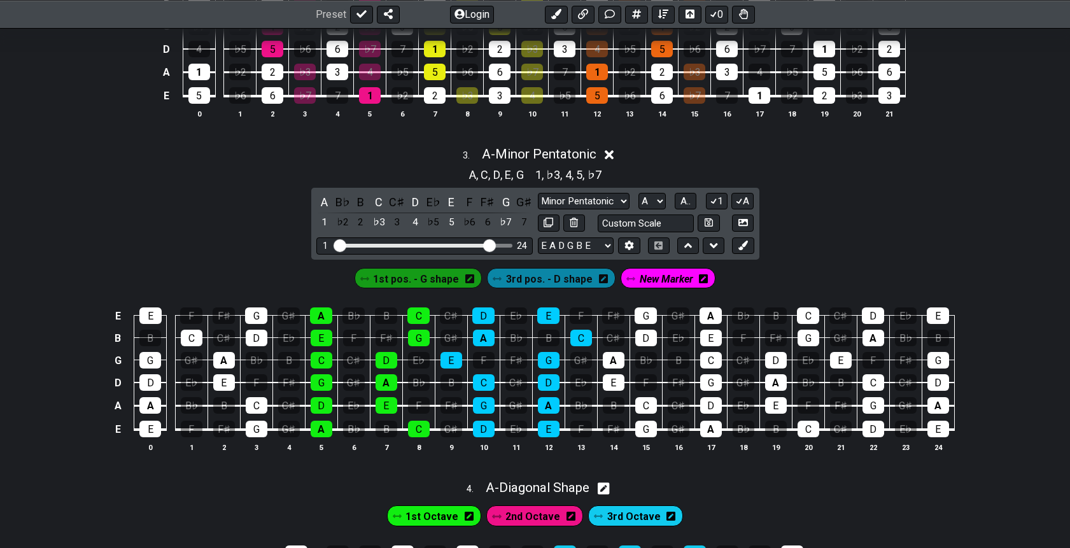
click at [674, 279] on span "New Marker" at bounding box center [665, 279] width 53 height 18
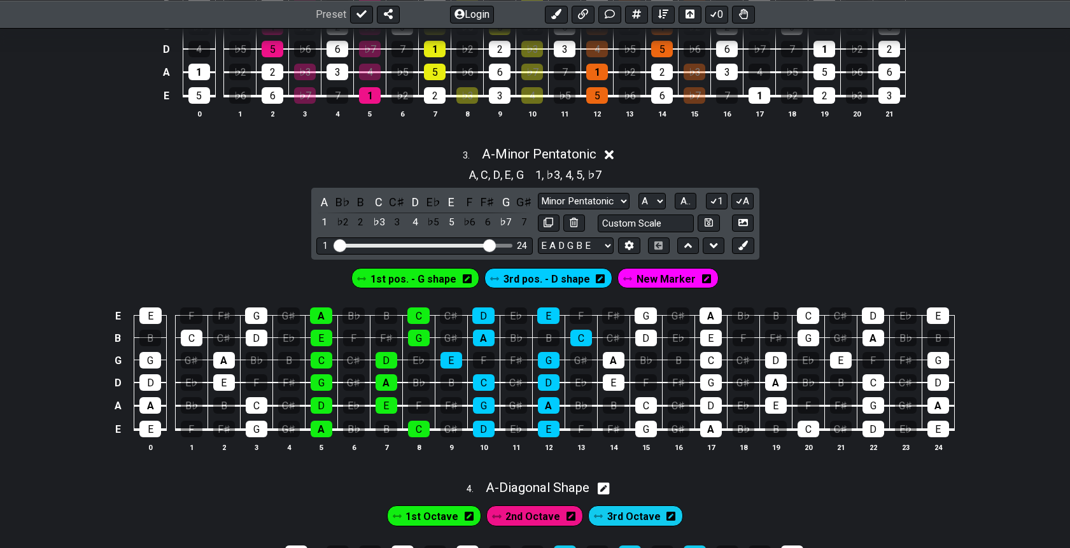
click at [702, 279] on icon at bounding box center [706, 279] width 9 height 10
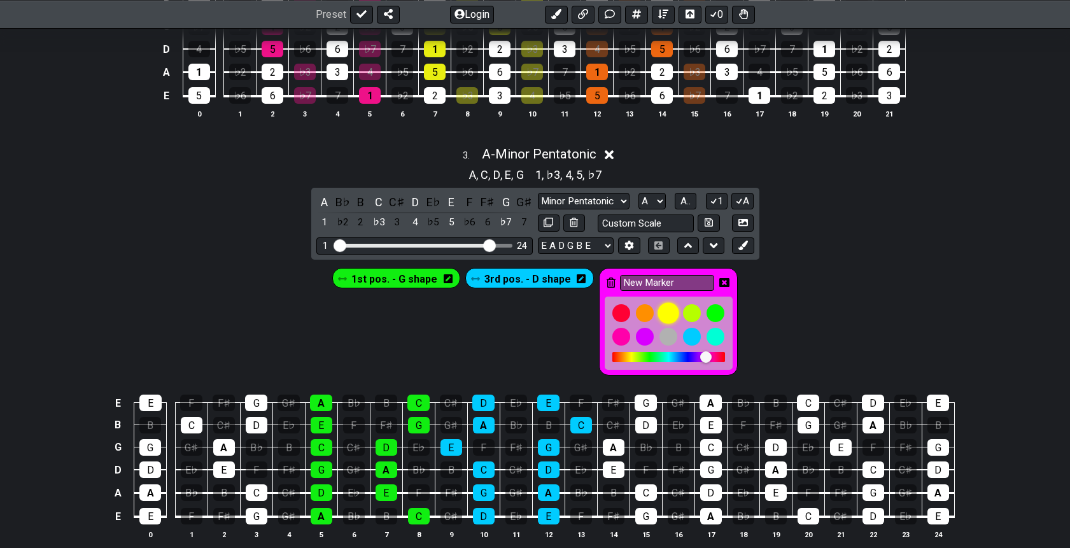
click at [664, 310] on div at bounding box center [668, 313] width 22 height 22
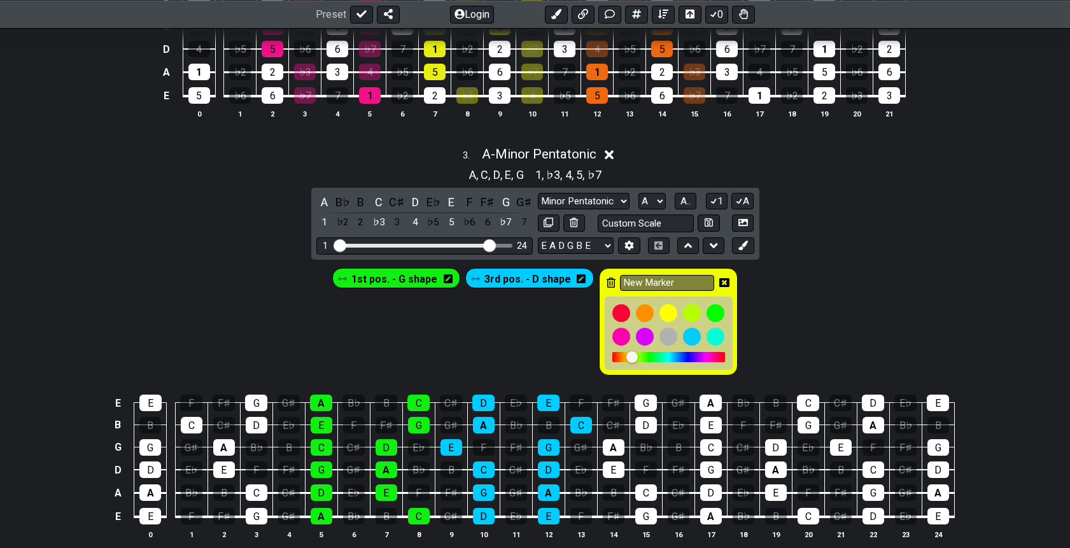
click at [629, 351] on div at bounding box center [631, 356] width 11 height 11
click at [737, 380] on td "B♭" at bounding box center [743, 391] width 32 height 22
click at [688, 279] on input "New Marker" at bounding box center [667, 283] width 94 height 16
click at [719, 281] on icon at bounding box center [724, 282] width 10 height 9
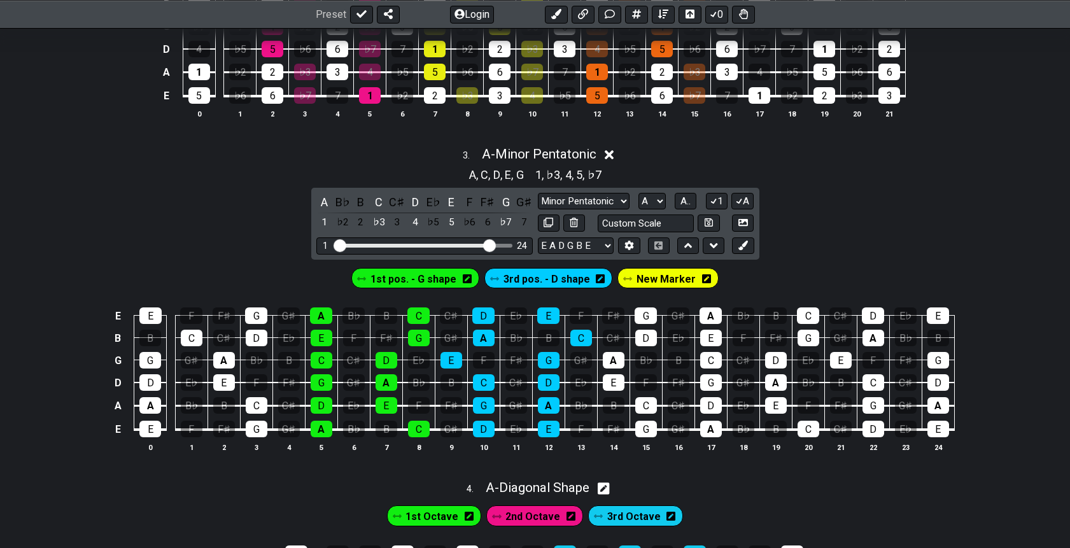
click at [856, 251] on div "3 . A - Minor Pentatonic A , C , D , E , G 1 , ♭3 , 4 , 5 , ♭7 A B♭ B C C♯ D E♭…" at bounding box center [535, 304] width 1070 height 331
drag, startPoint x: 715, startPoint y: 314, endPoint x: 711, endPoint y: 303, distance: 11.7
click at [711, 303] on td "A" at bounding box center [710, 304] width 32 height 22
click at [844, 260] on div "1st pos. - G shape 3rd pos. - D shape New Marker" at bounding box center [535, 276] width 1070 height 32
click at [687, 243] on icon at bounding box center [688, 245] width 8 height 5
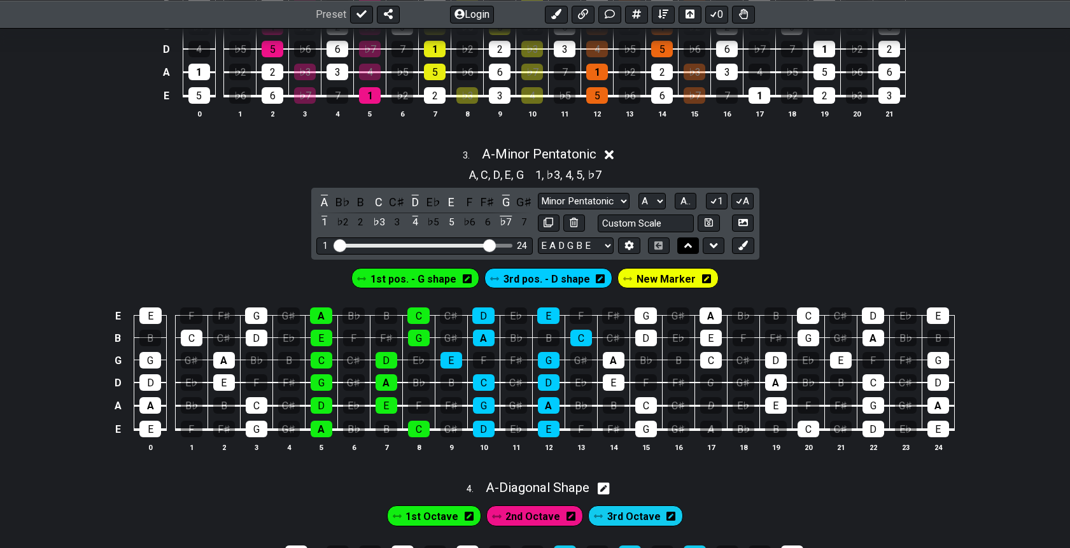
select select "Major Pentatonic"
select select "Minor Pentatonic"
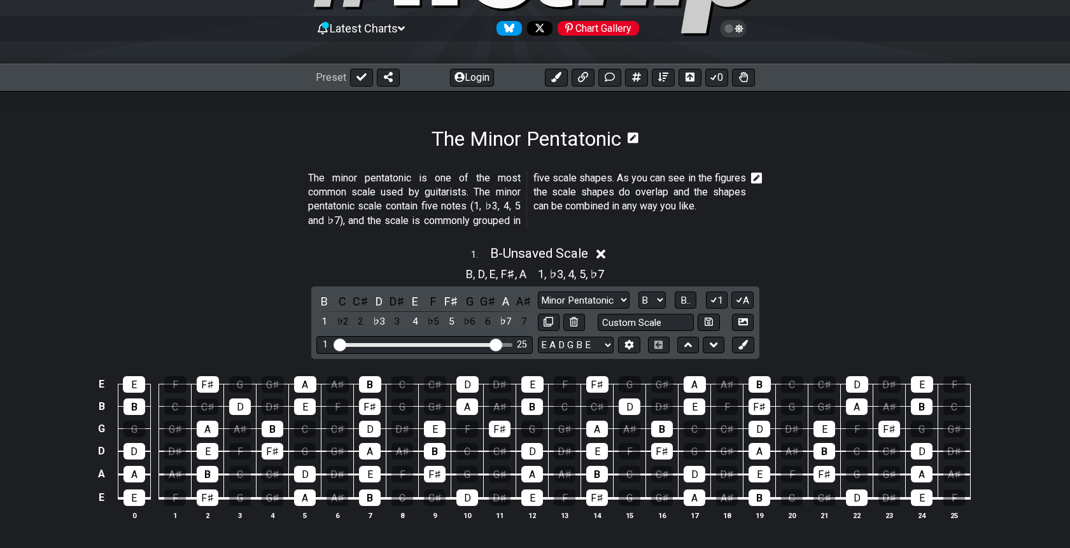
scroll to position [113, 0]
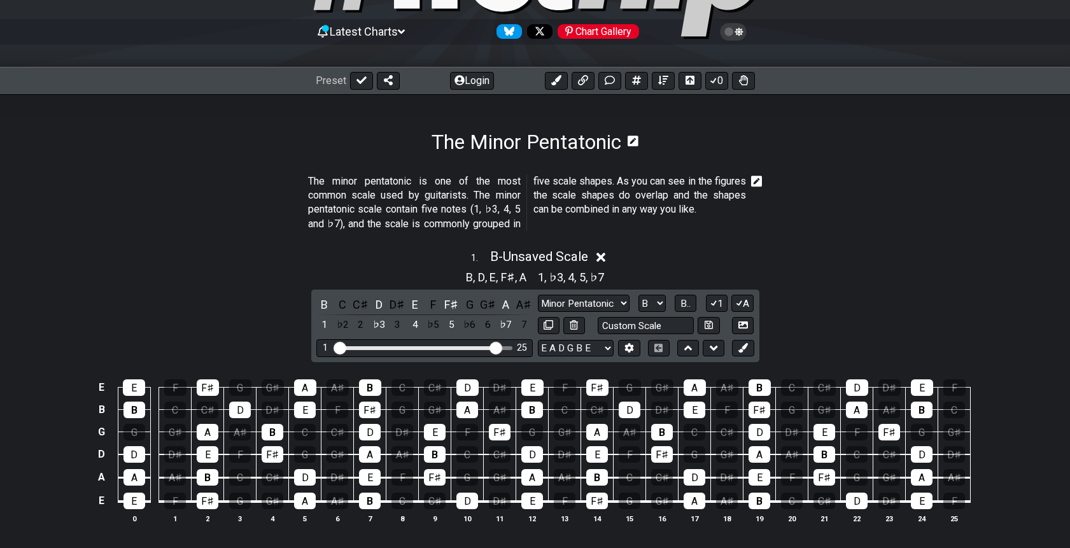
click at [996, 184] on section "The minor pentatonic is one of the most common scale used by guitarists. The mi…" at bounding box center [535, 205] width 1070 height 73
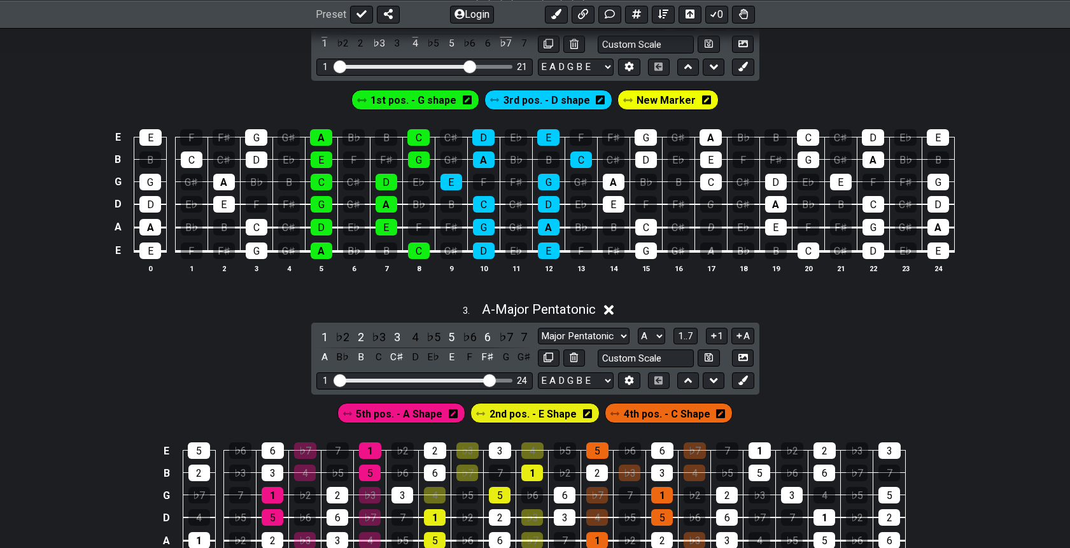
scroll to position [664, 0]
